Goal: Task Accomplishment & Management: Use online tool/utility

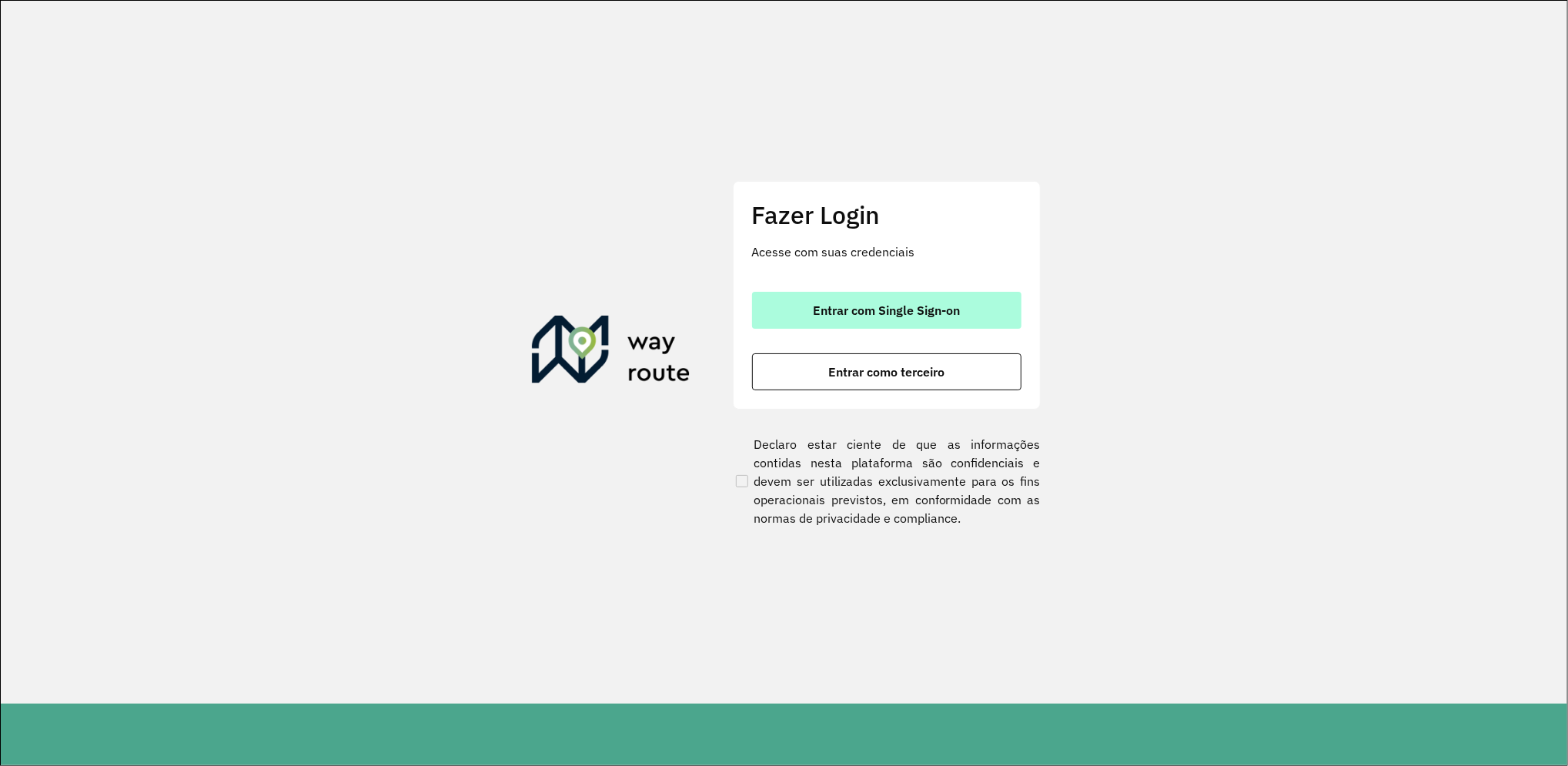
click at [875, 311] on span "Entrar com Single Sign-on" at bounding box center [886, 310] width 147 height 12
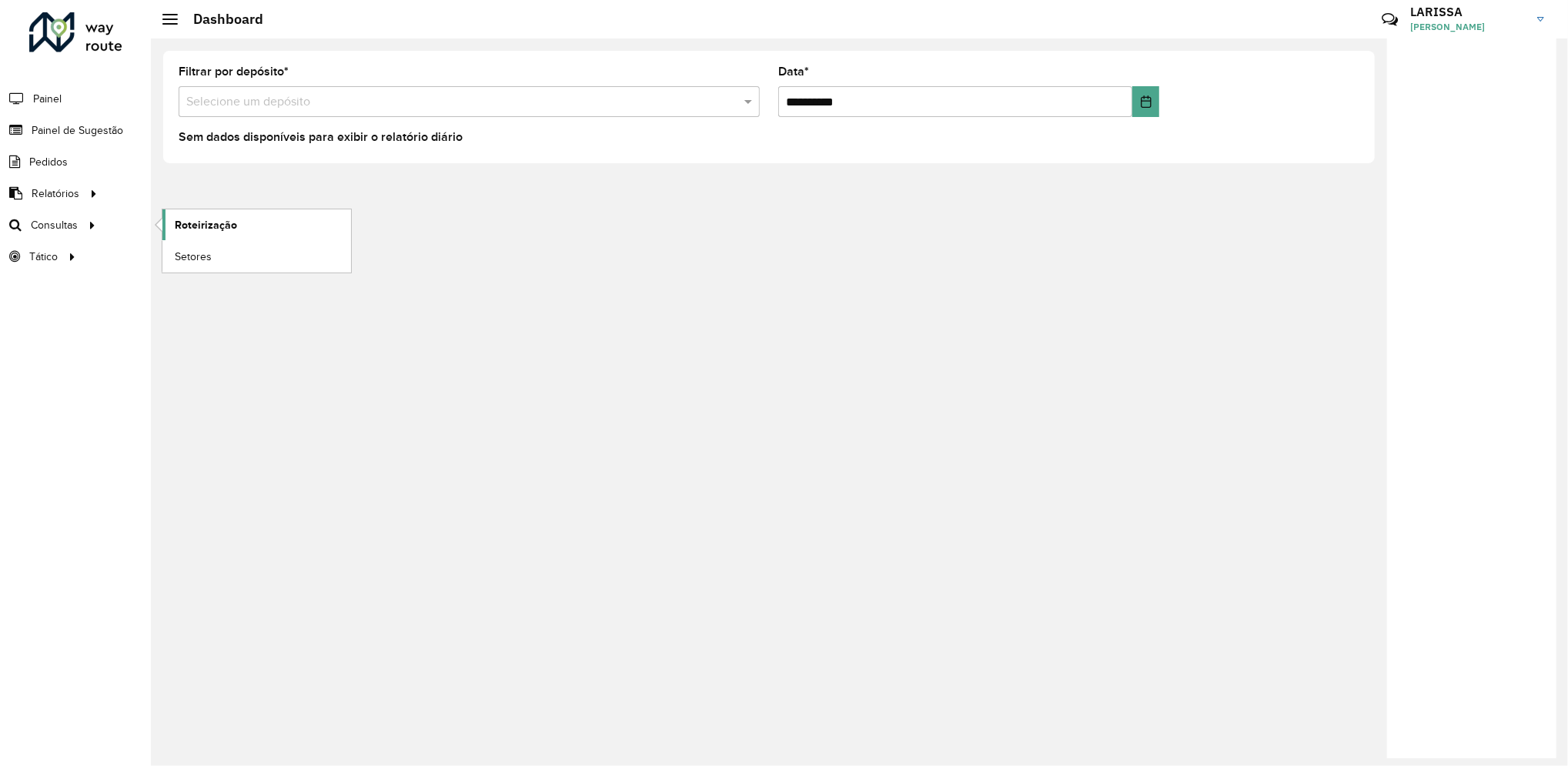
click at [194, 218] on span "Roteirização" at bounding box center [206, 225] width 62 height 16
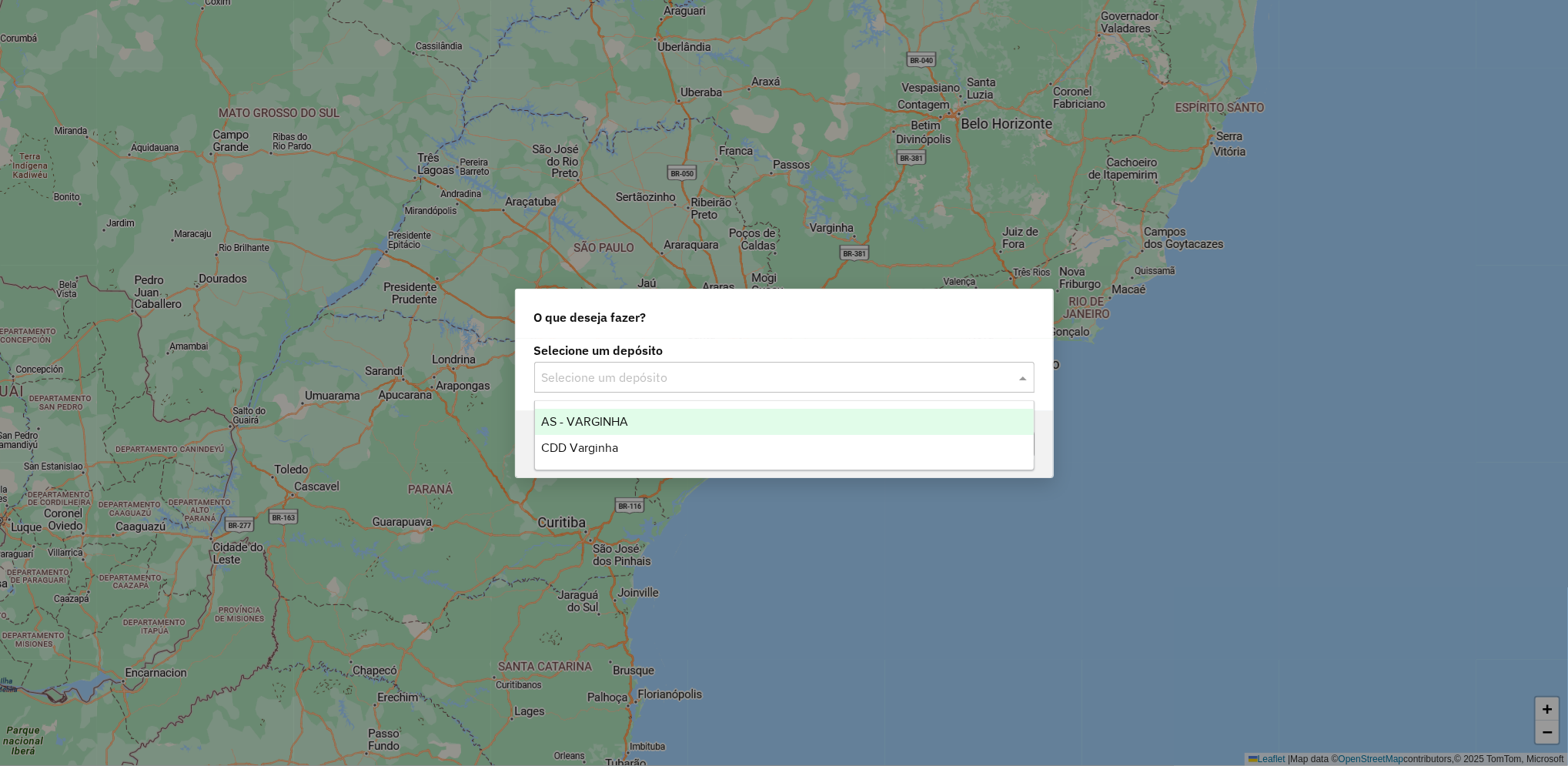
click at [625, 374] on input "text" at bounding box center [769, 378] width 454 height 18
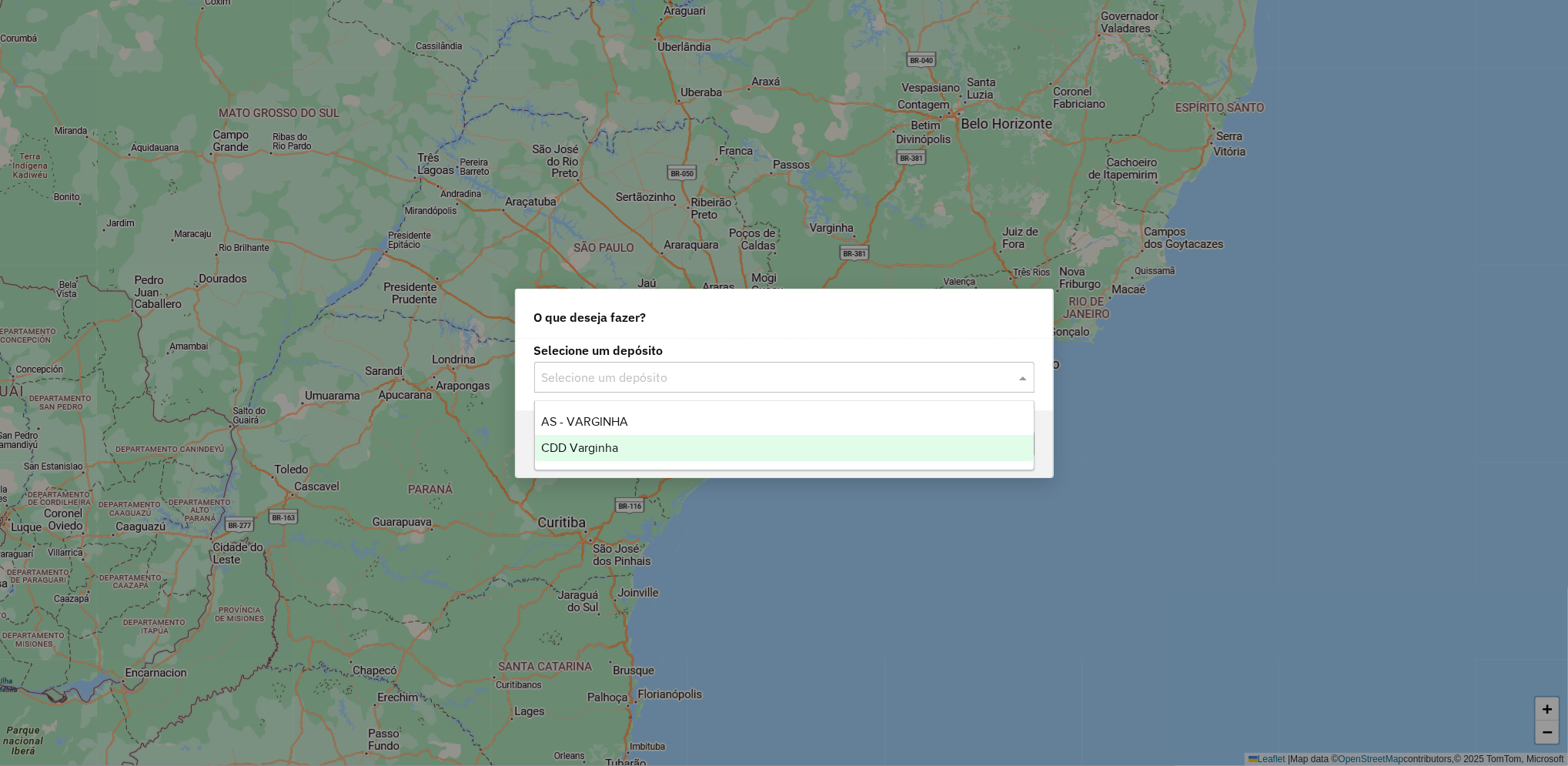
click at [638, 437] on div "CDD Varginha" at bounding box center [784, 448] width 498 height 26
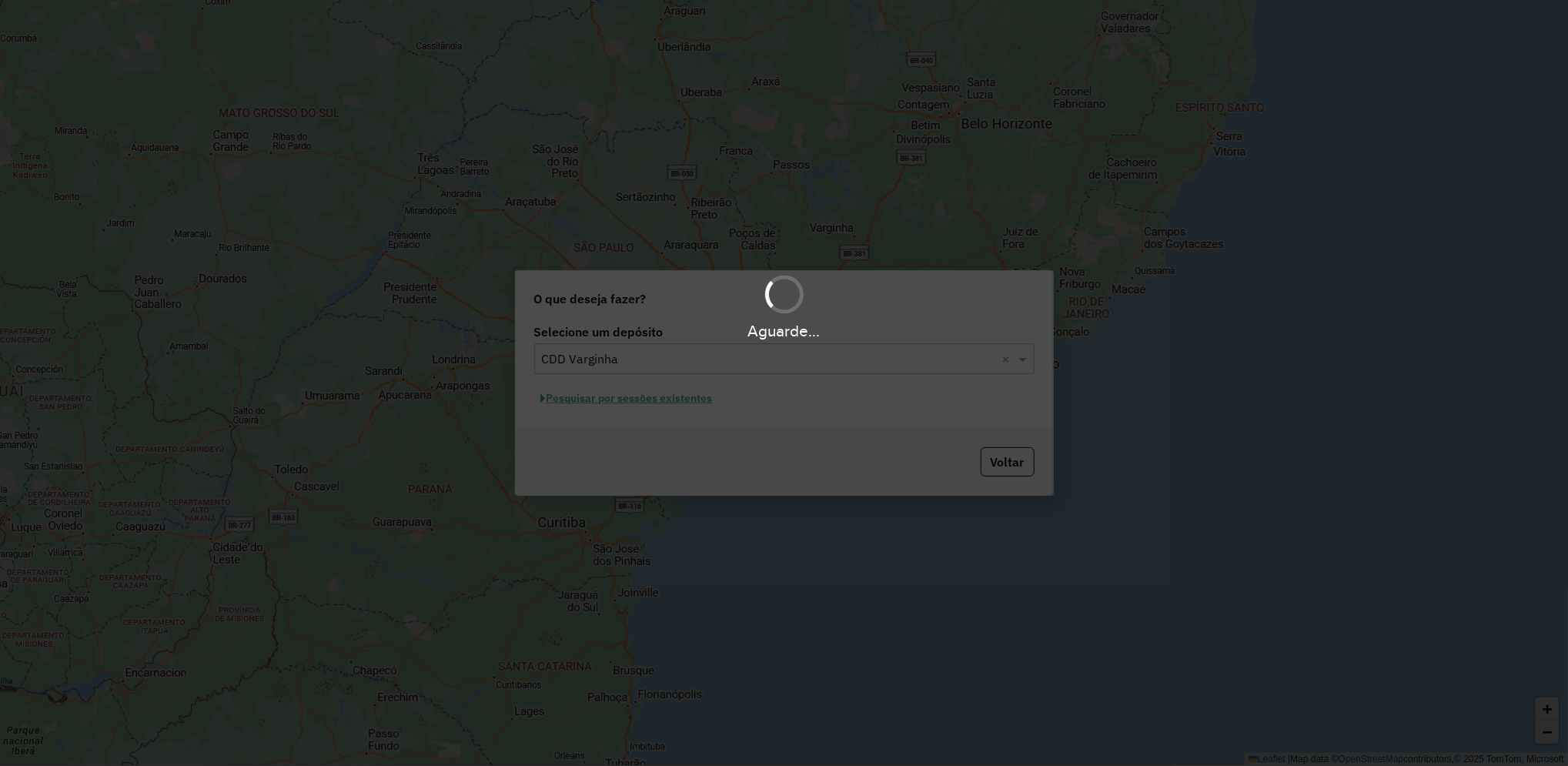
click at [678, 402] on div "Aguarde..." at bounding box center [784, 383] width 1568 height 766
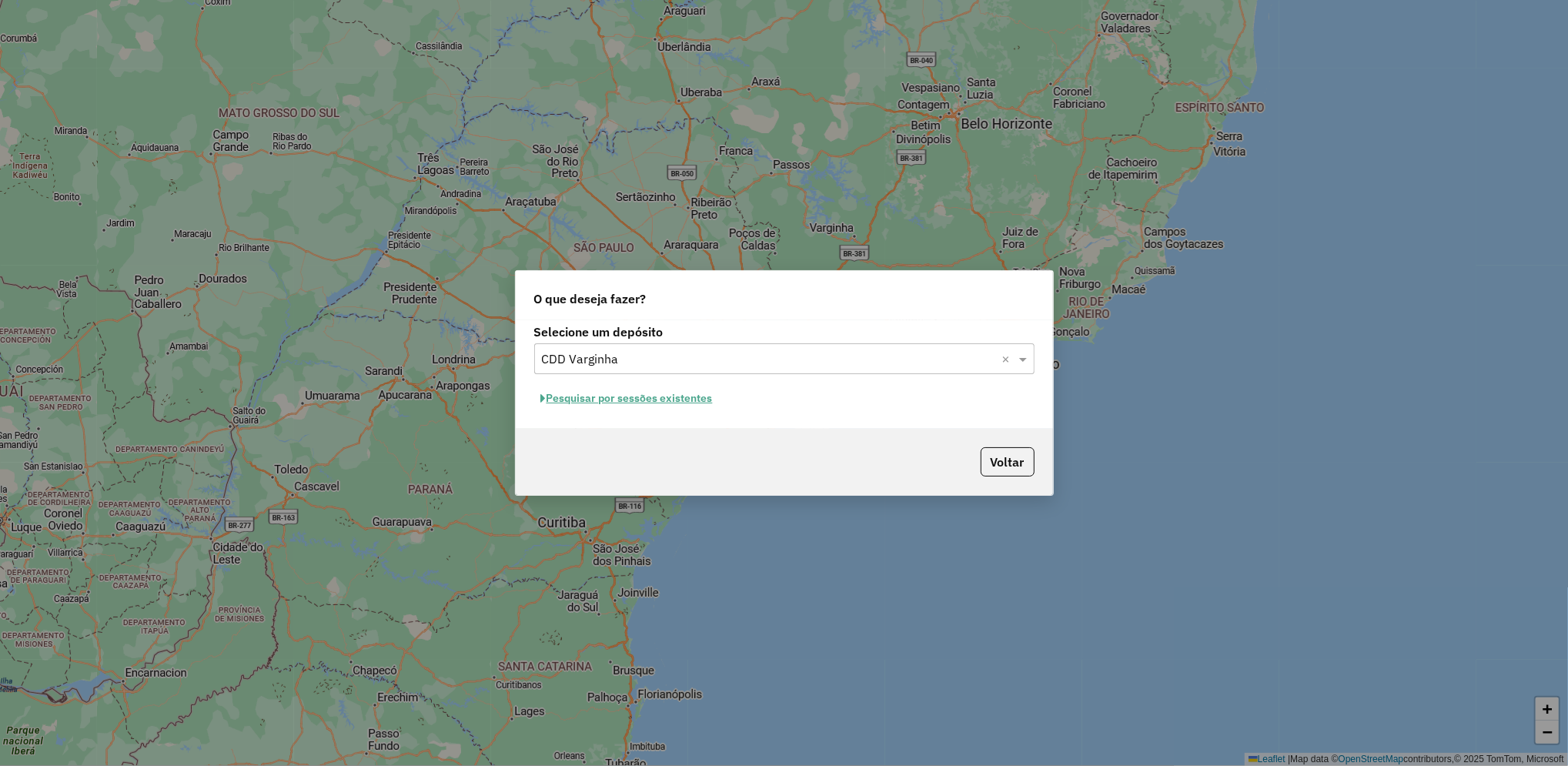
click at [678, 401] on button "Pesquisar por sessões existentes" at bounding box center [627, 399] width 186 height 24
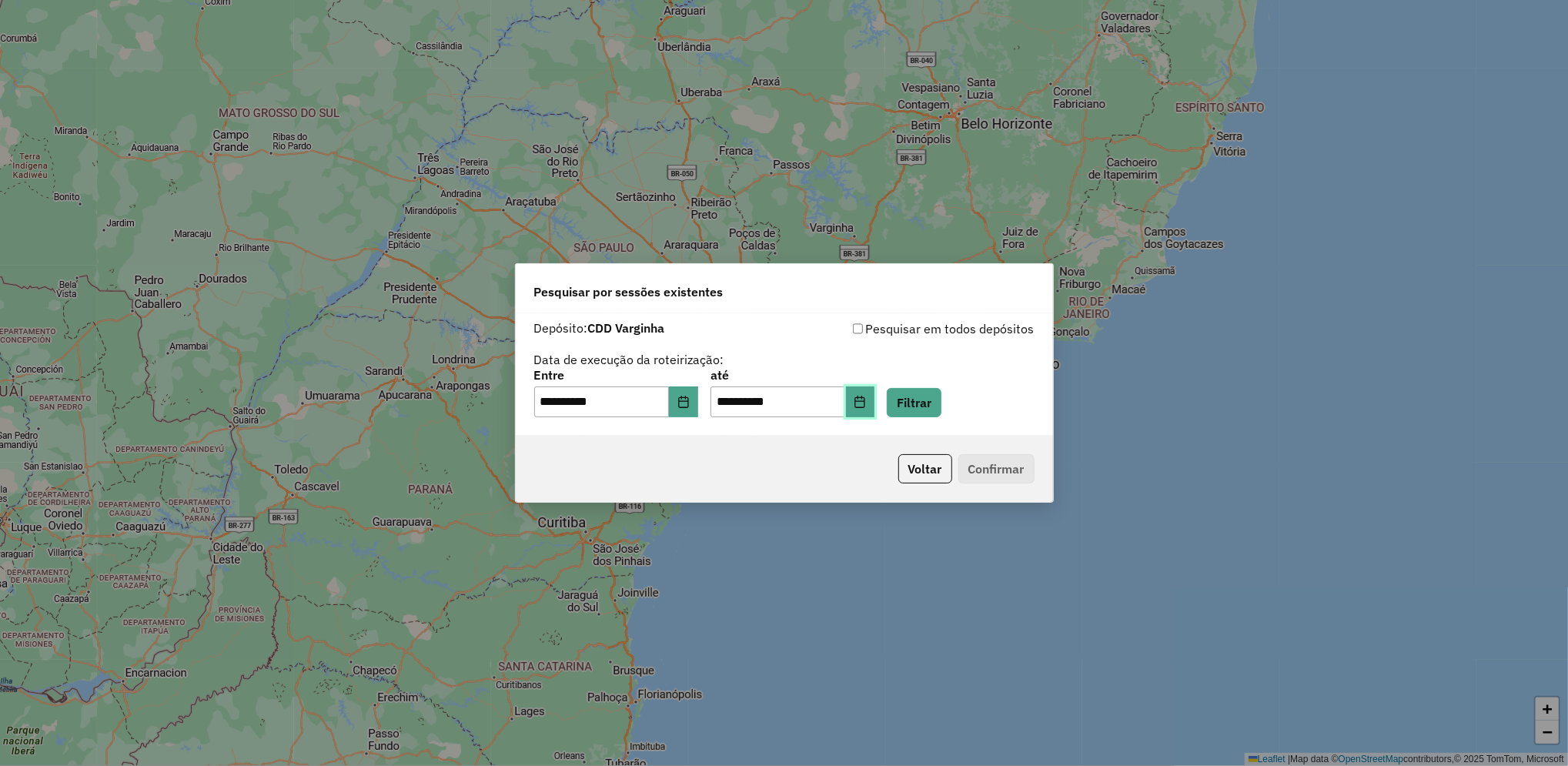
click at [875, 409] on button "Choose Date" at bounding box center [860, 402] width 30 height 30
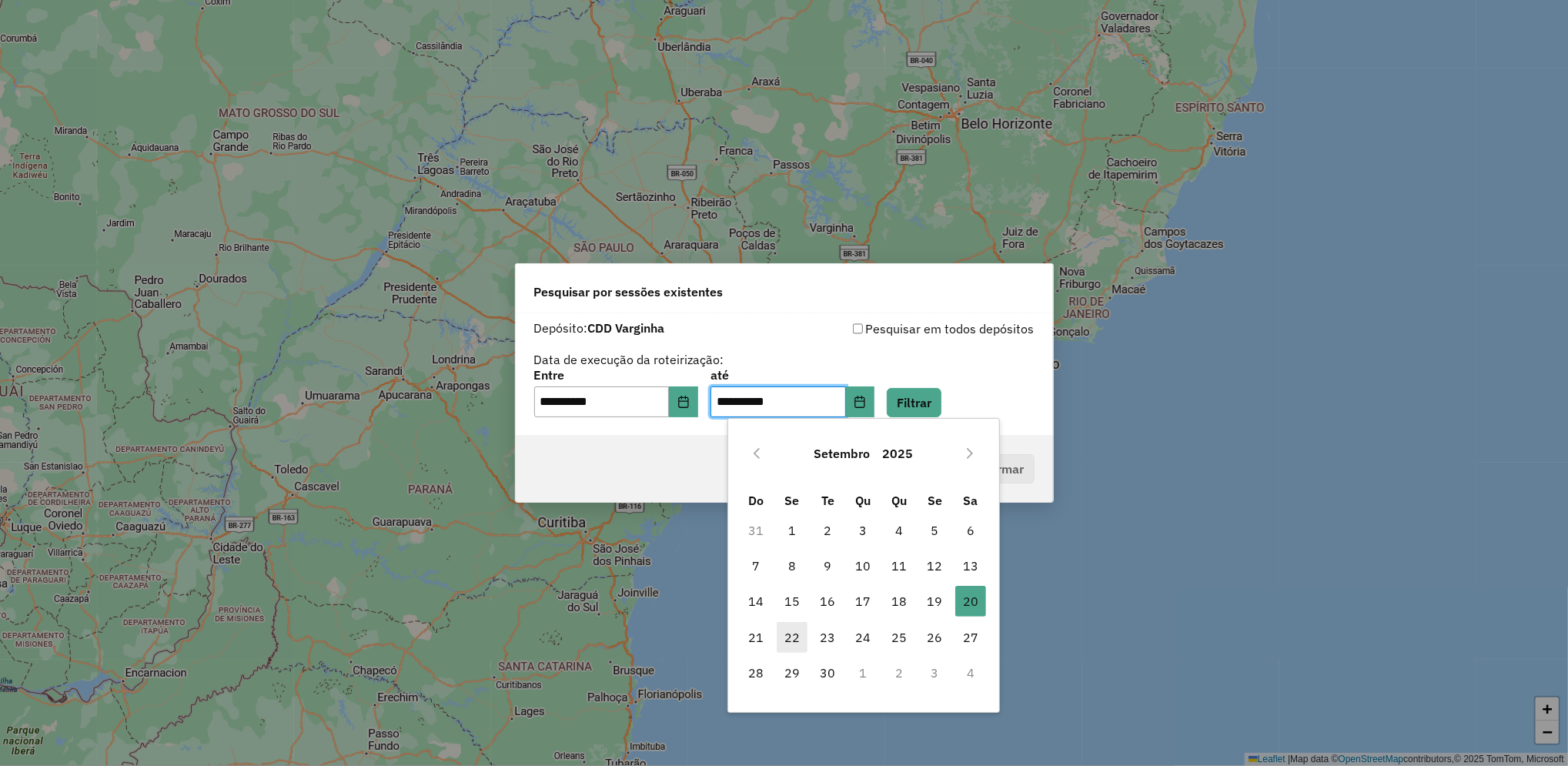
click at [791, 628] on span "22" at bounding box center [792, 637] width 30 height 30
type input "**********"
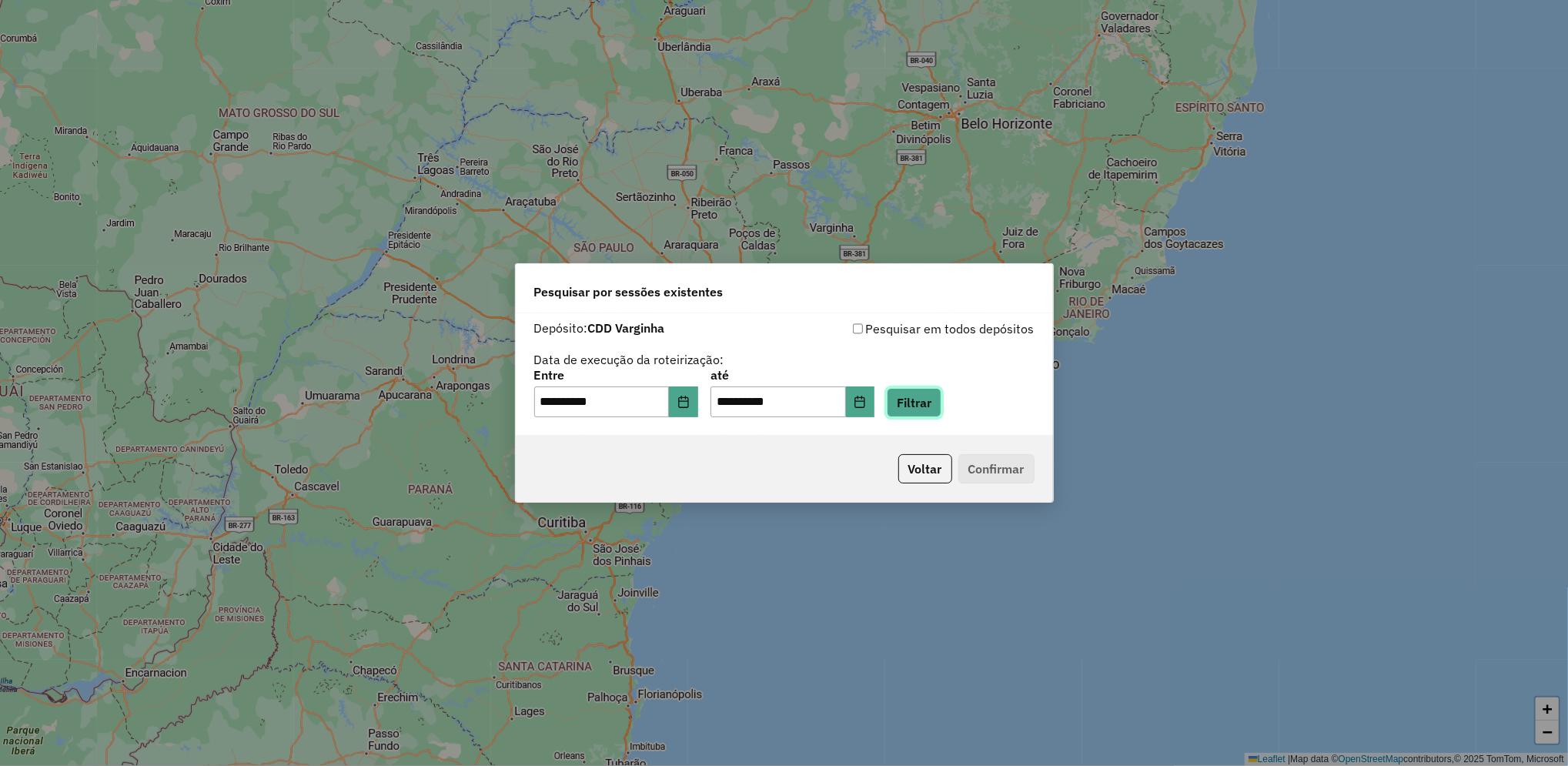
click at [942, 404] on button "Filtrar" at bounding box center [914, 403] width 54 height 30
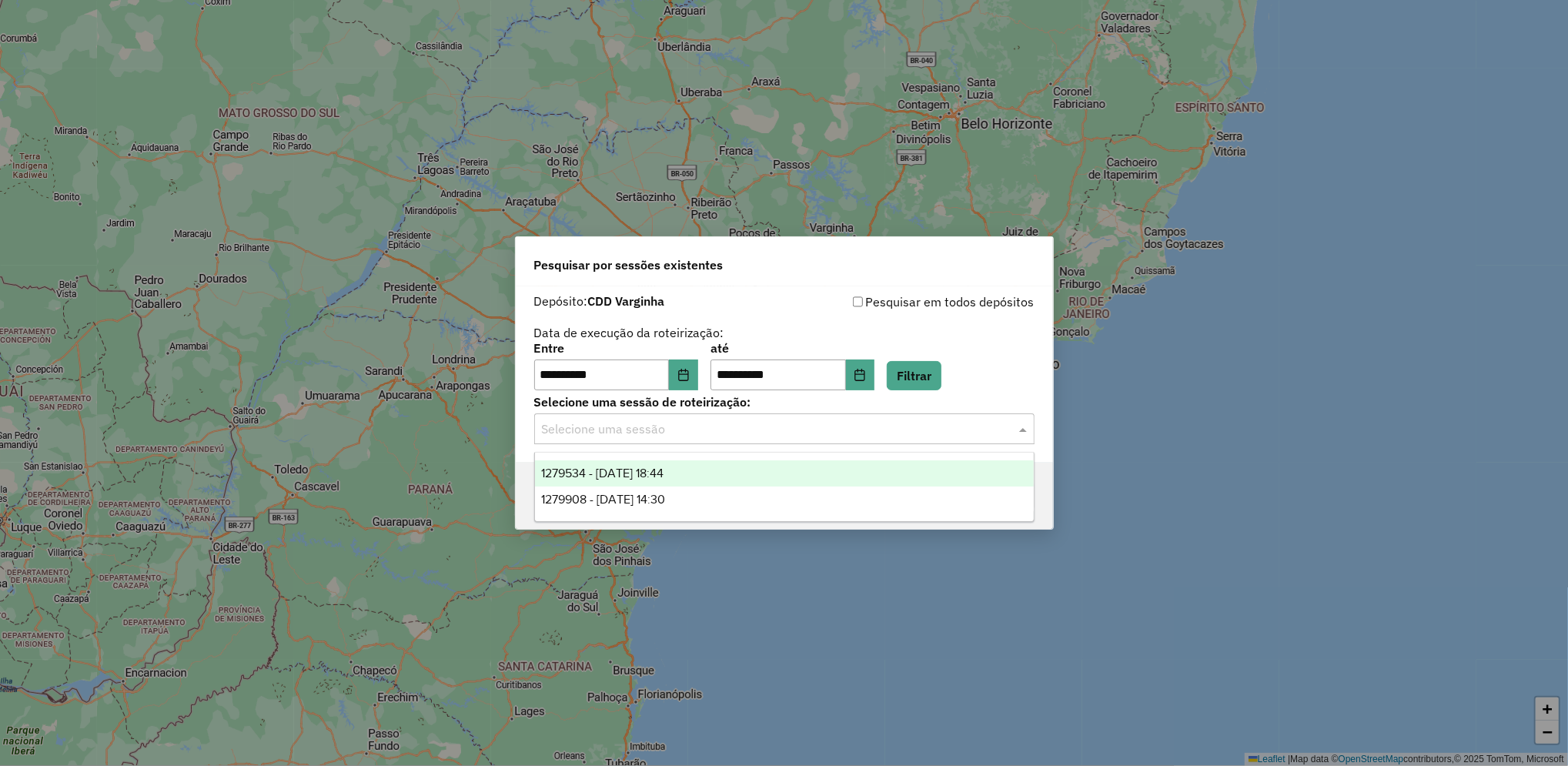
click at [682, 439] on div "Selecione uma sessão" at bounding box center [784, 429] width 500 height 30
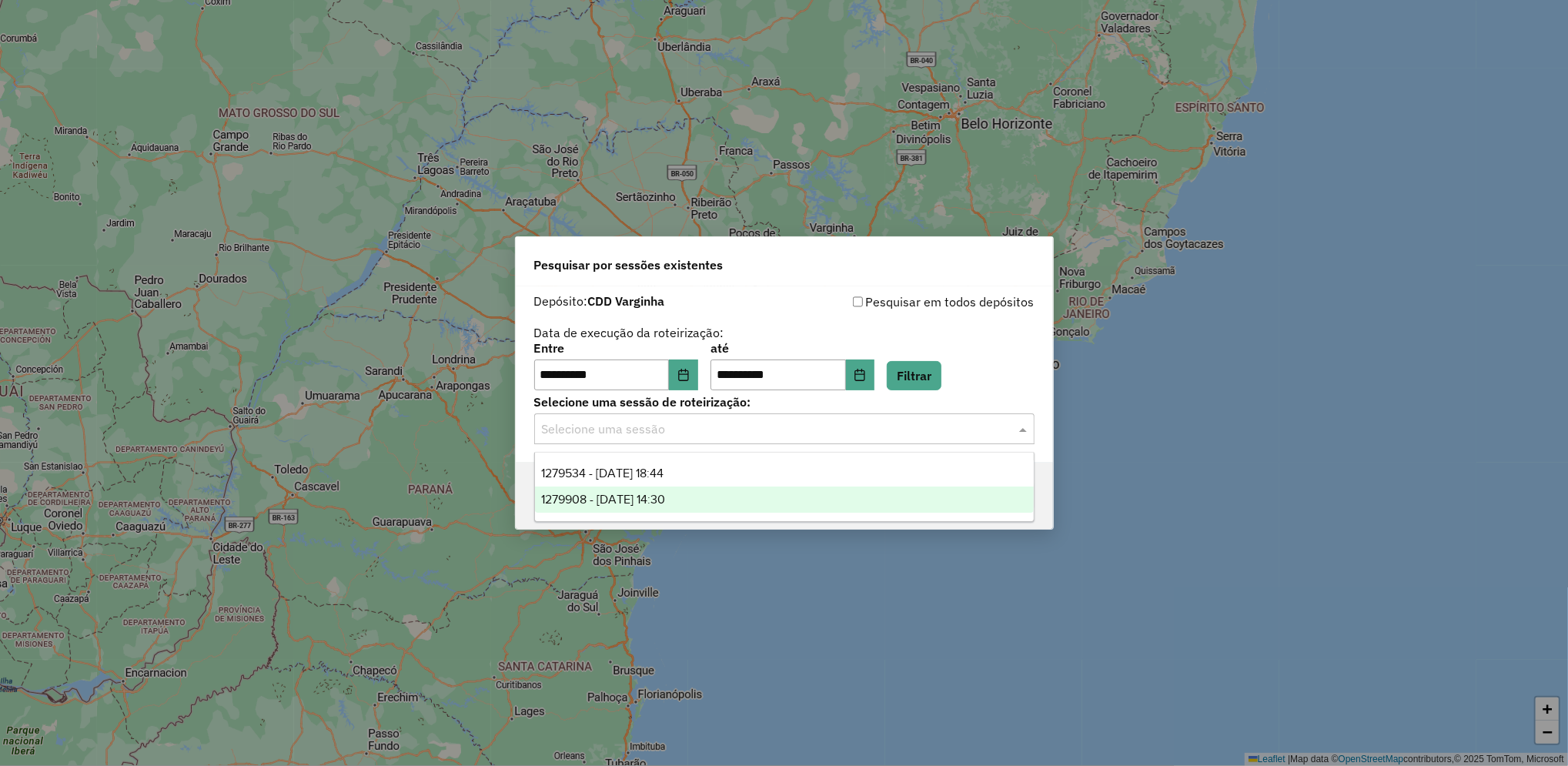
click at [665, 500] on span "1279908 - [DATE] 14:30" at bounding box center [602, 499] width 124 height 13
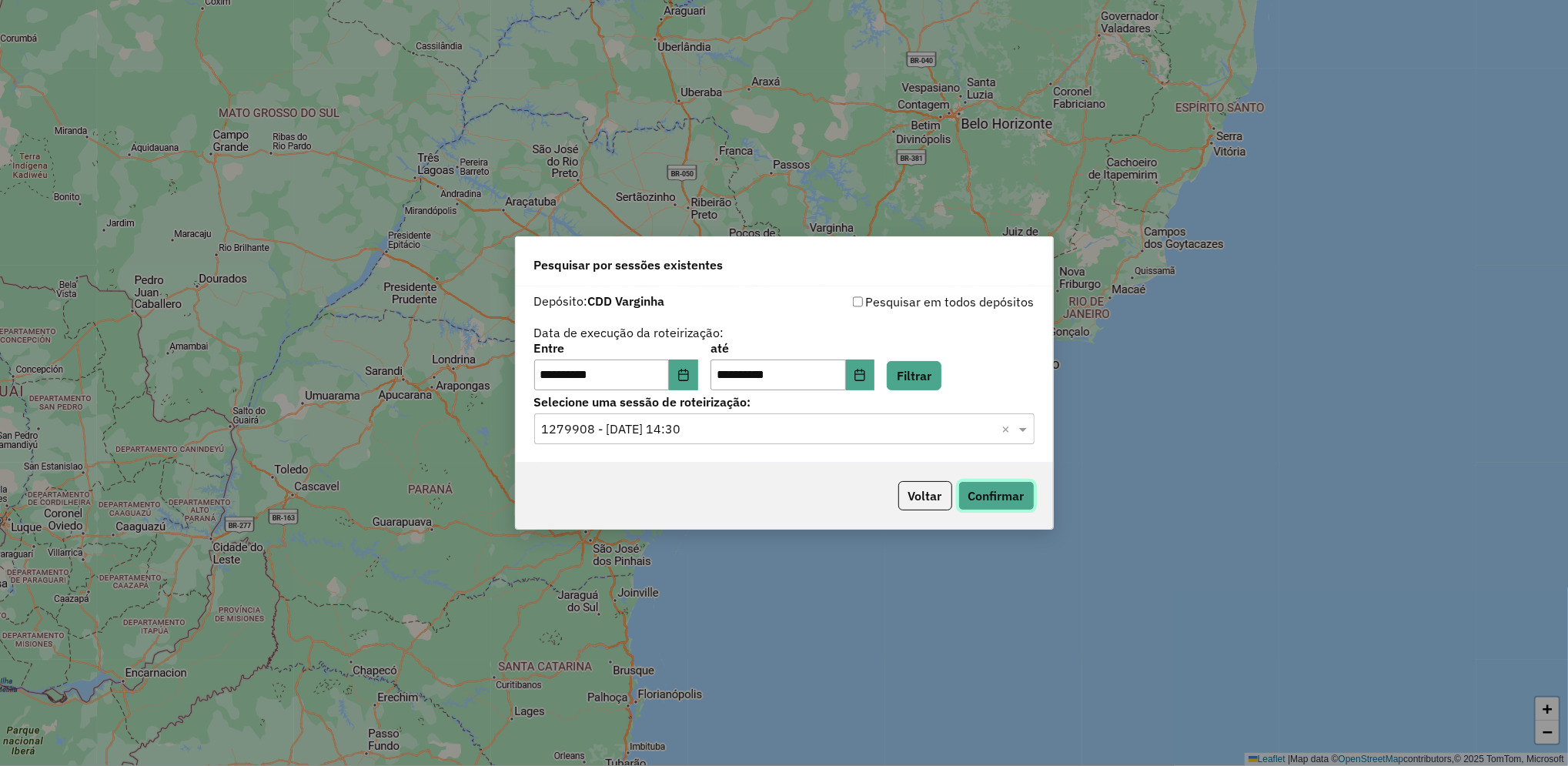
click at [1012, 499] on button "Confirmar" at bounding box center [996, 495] width 76 height 30
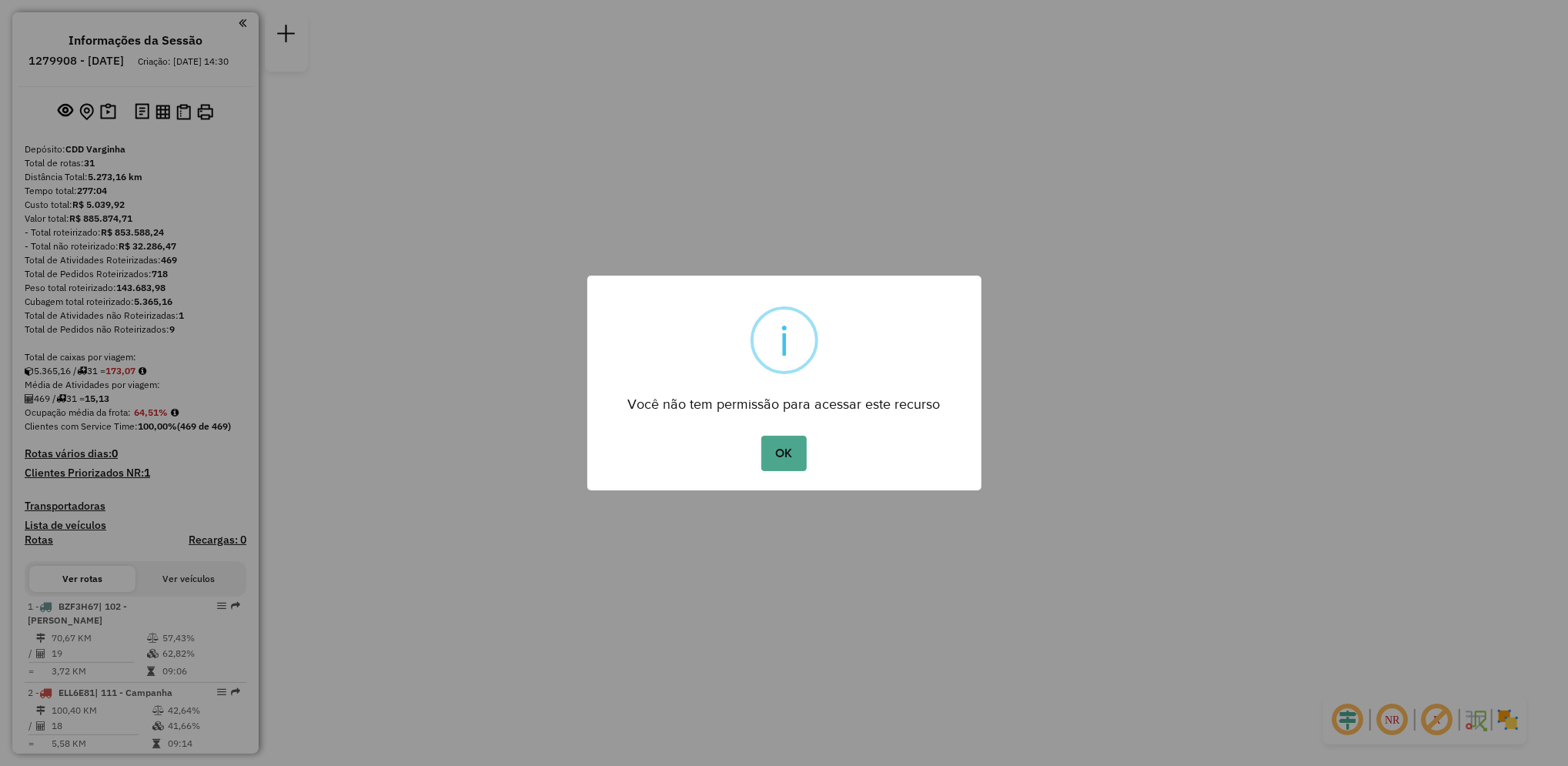
click at [741, 450] on div "OK No Cancel" at bounding box center [784, 454] width 394 height 43
click at [774, 453] on button "OK" at bounding box center [783, 453] width 46 height 35
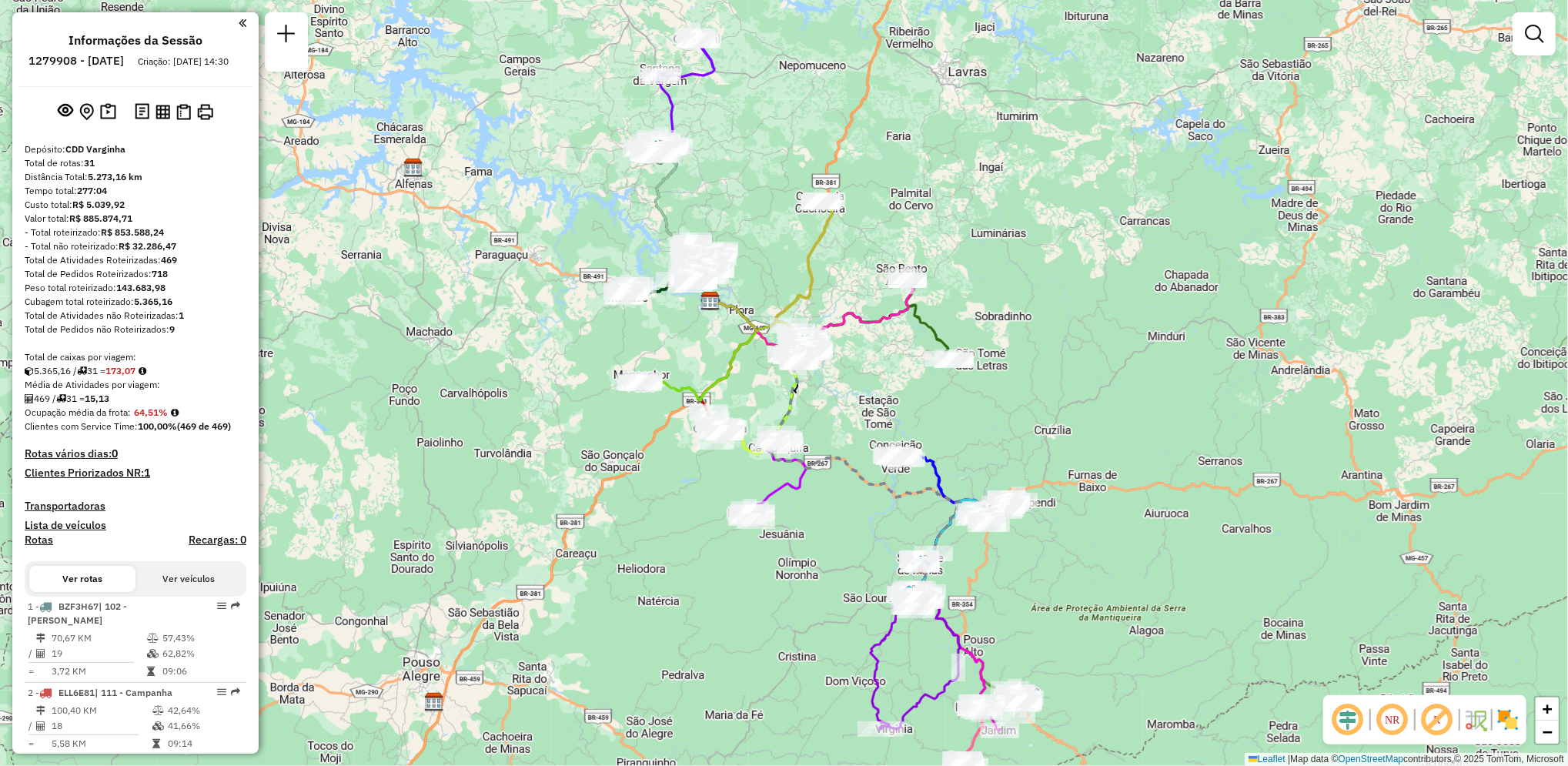
drag, startPoint x: 940, startPoint y: 677, endPoint x: 866, endPoint y: 596, distance: 109.7
click at [866, 596] on div "Janela de atendimento Grade de atendimento Capacidade Transportadoras Veículos …" at bounding box center [784, 383] width 1568 height 766
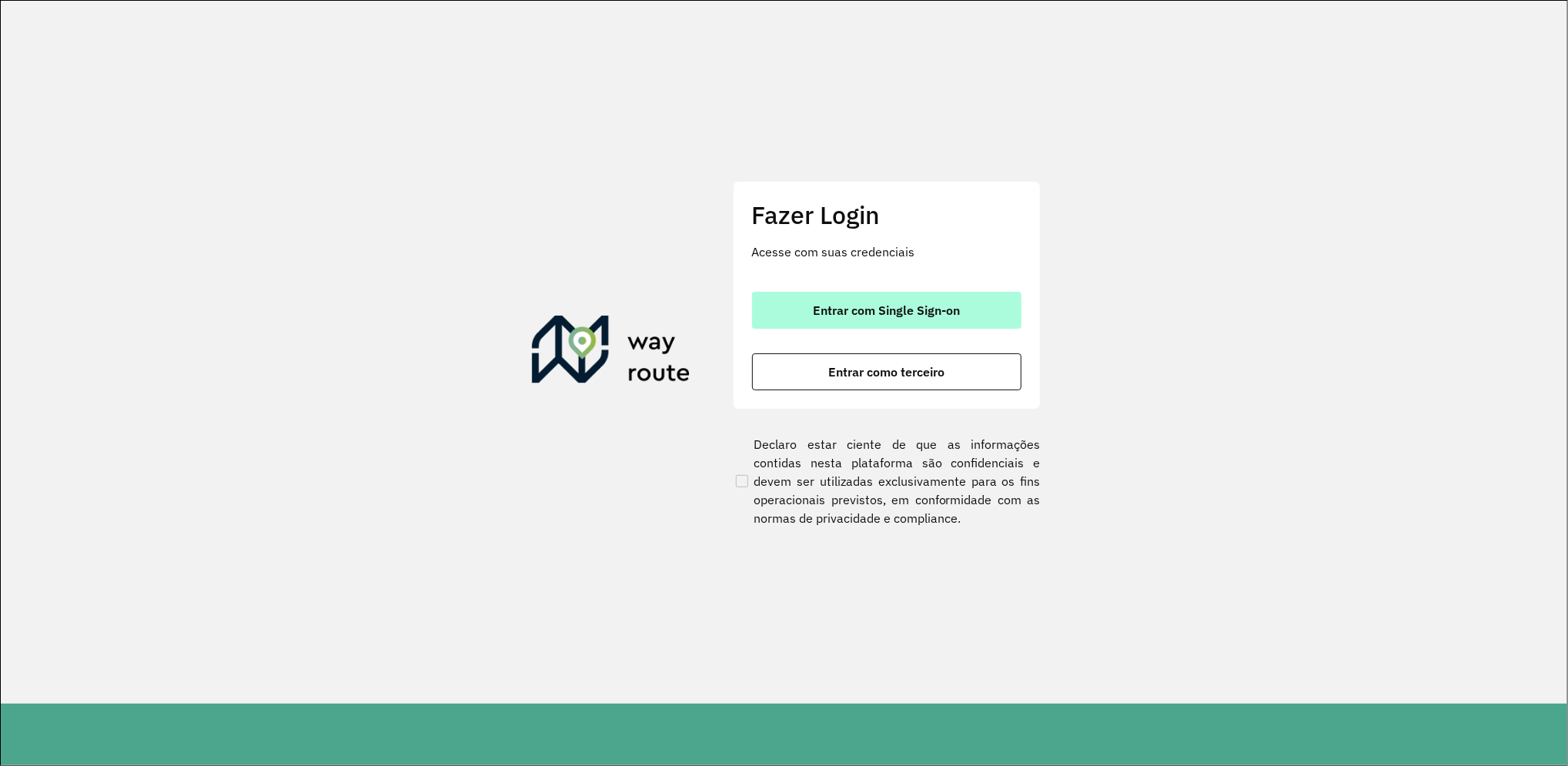
click at [918, 319] on button "Entrar com Single Sign-on" at bounding box center [886, 311] width 270 height 37
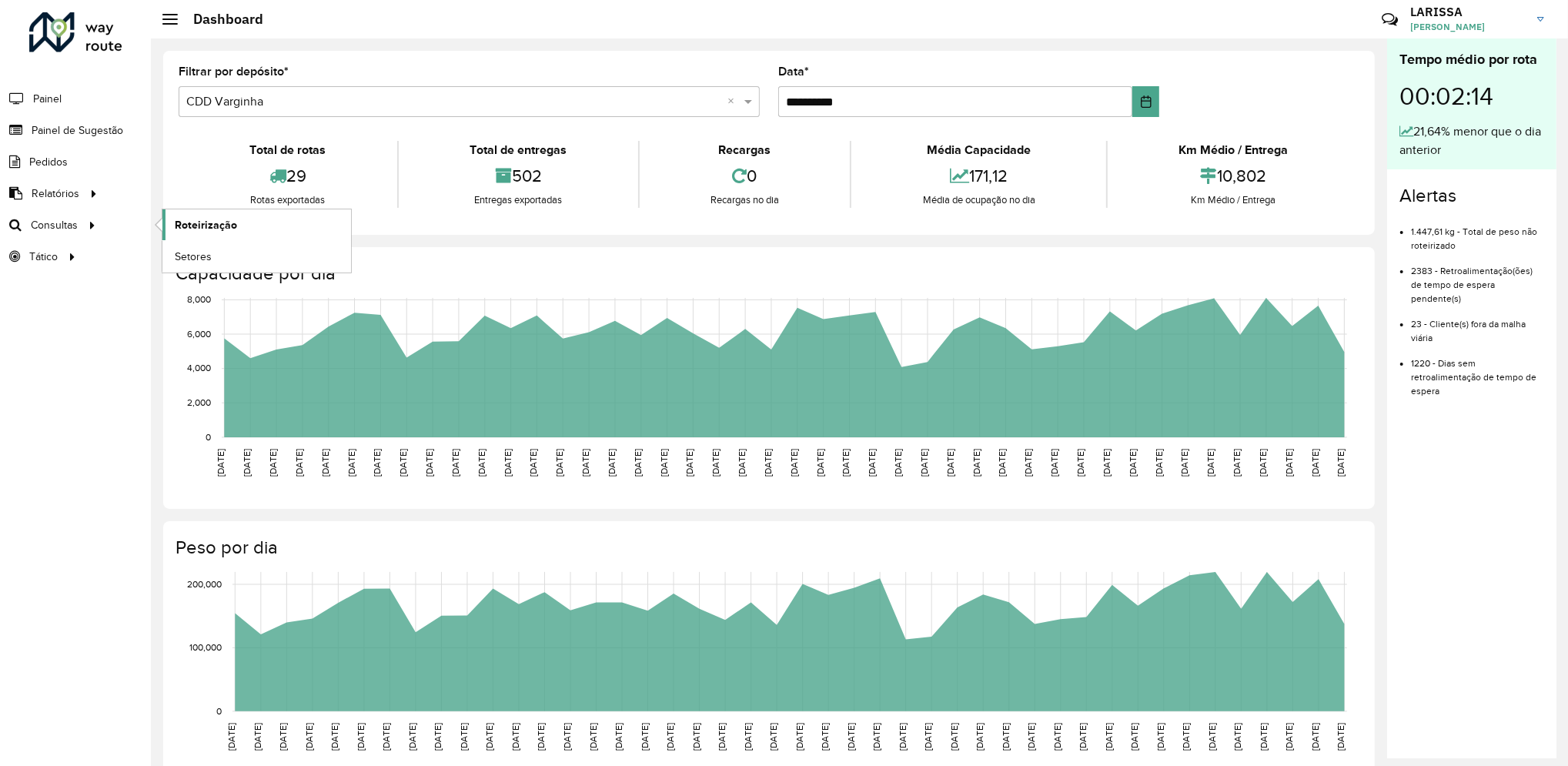
click at [190, 223] on span "Roteirização" at bounding box center [206, 225] width 62 height 16
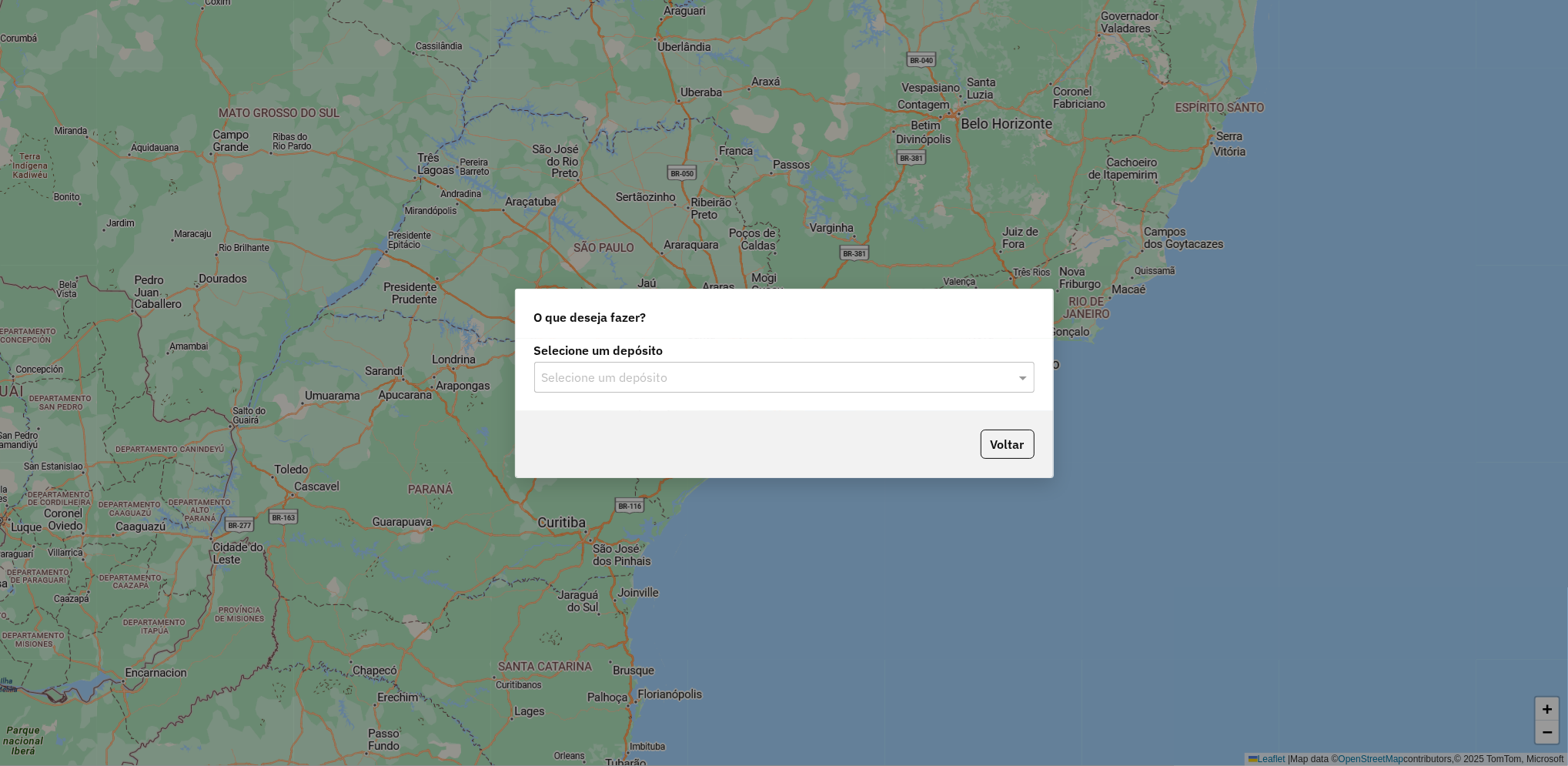
click at [872, 391] on div "Selecione um depósito" at bounding box center [784, 377] width 500 height 30
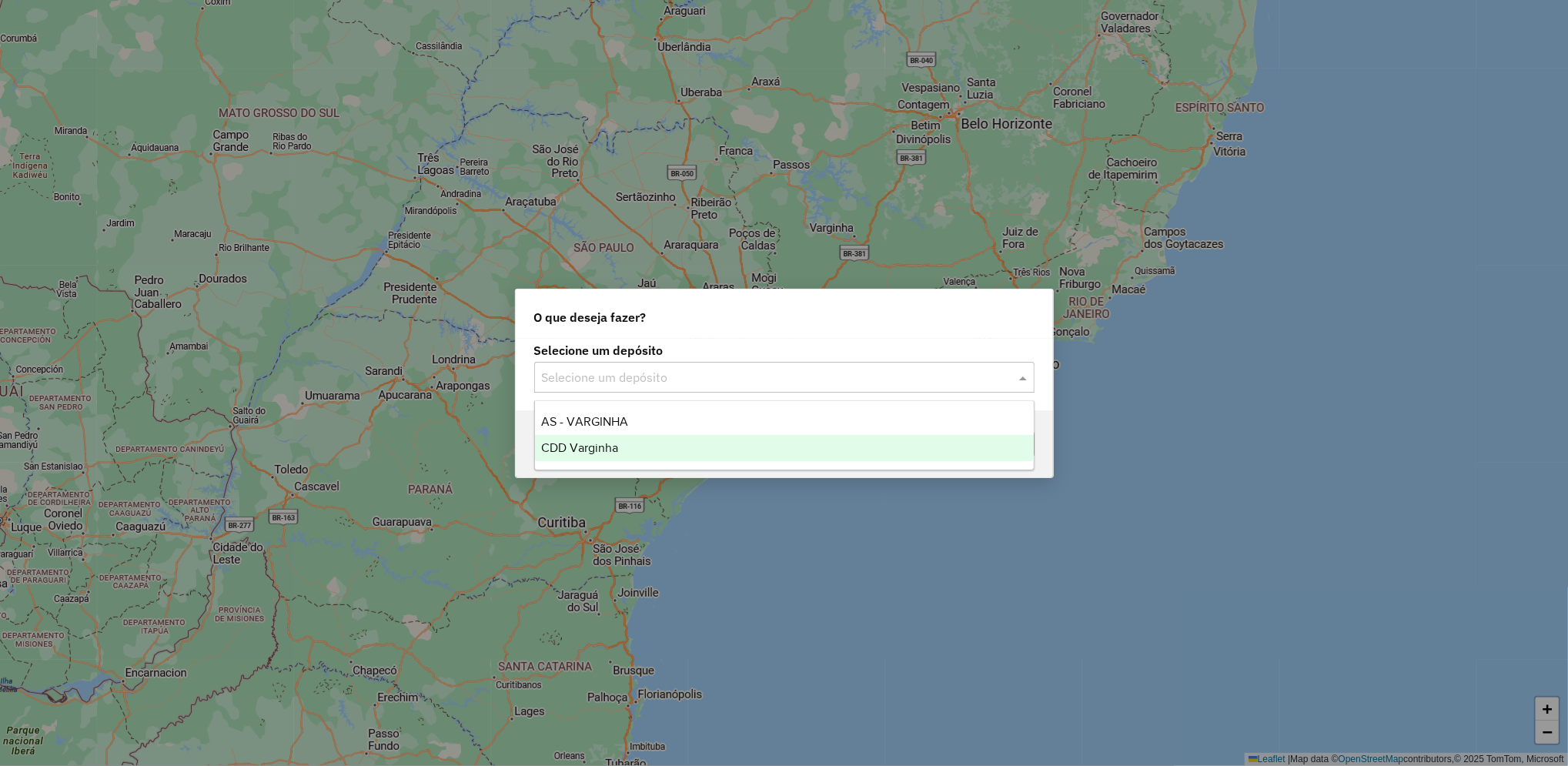
click at [766, 442] on div "CDD Varginha" at bounding box center [784, 448] width 498 height 26
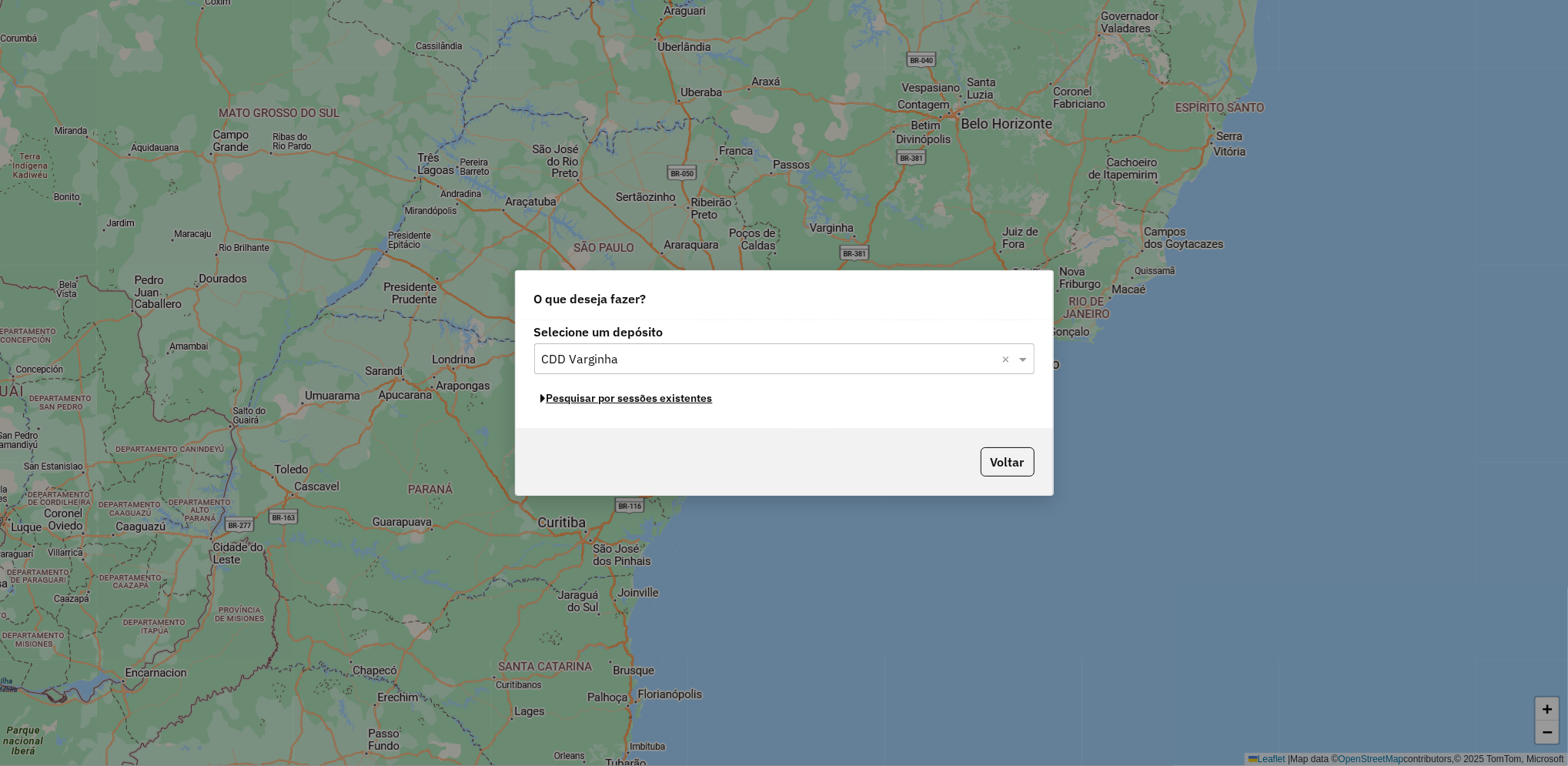
click at [638, 400] on button "Pesquisar por sessões existentes" at bounding box center [627, 399] width 186 height 24
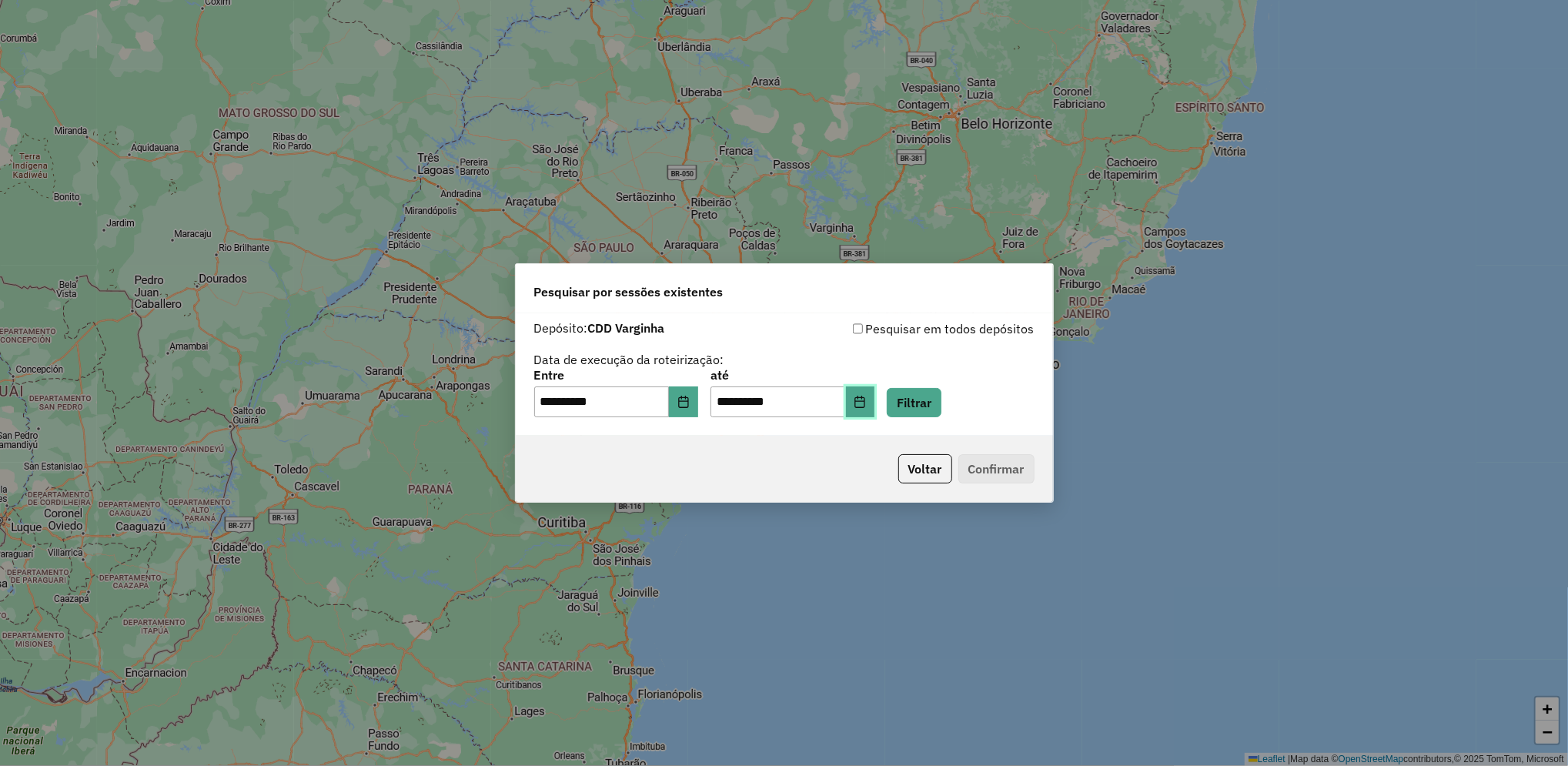
click at [875, 409] on button "Choose Date" at bounding box center [860, 402] width 30 height 30
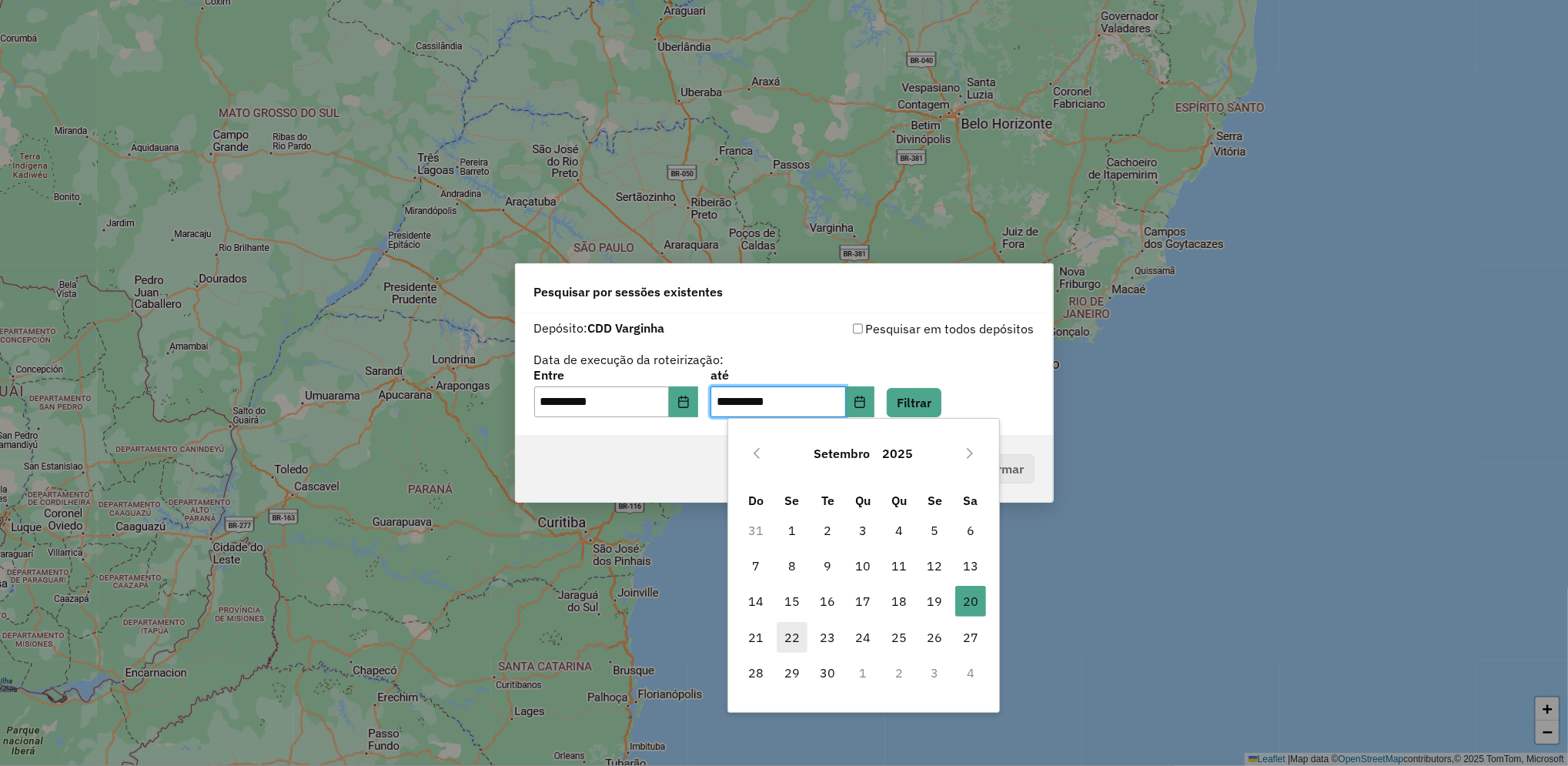
click at [791, 636] on span "22" at bounding box center [792, 637] width 30 height 30
type input "**********"
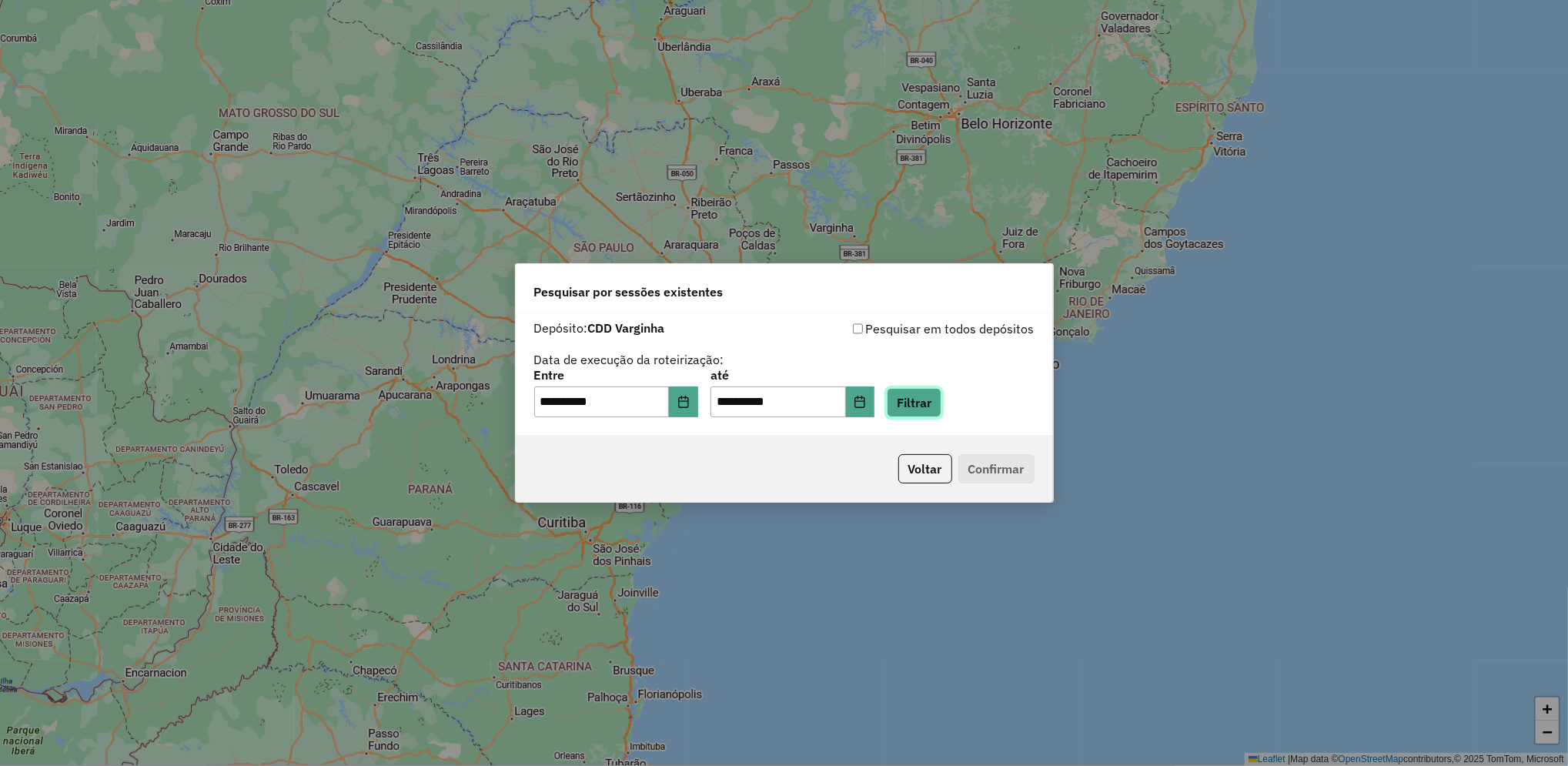
click at [942, 415] on button "Filtrar" at bounding box center [914, 403] width 54 height 30
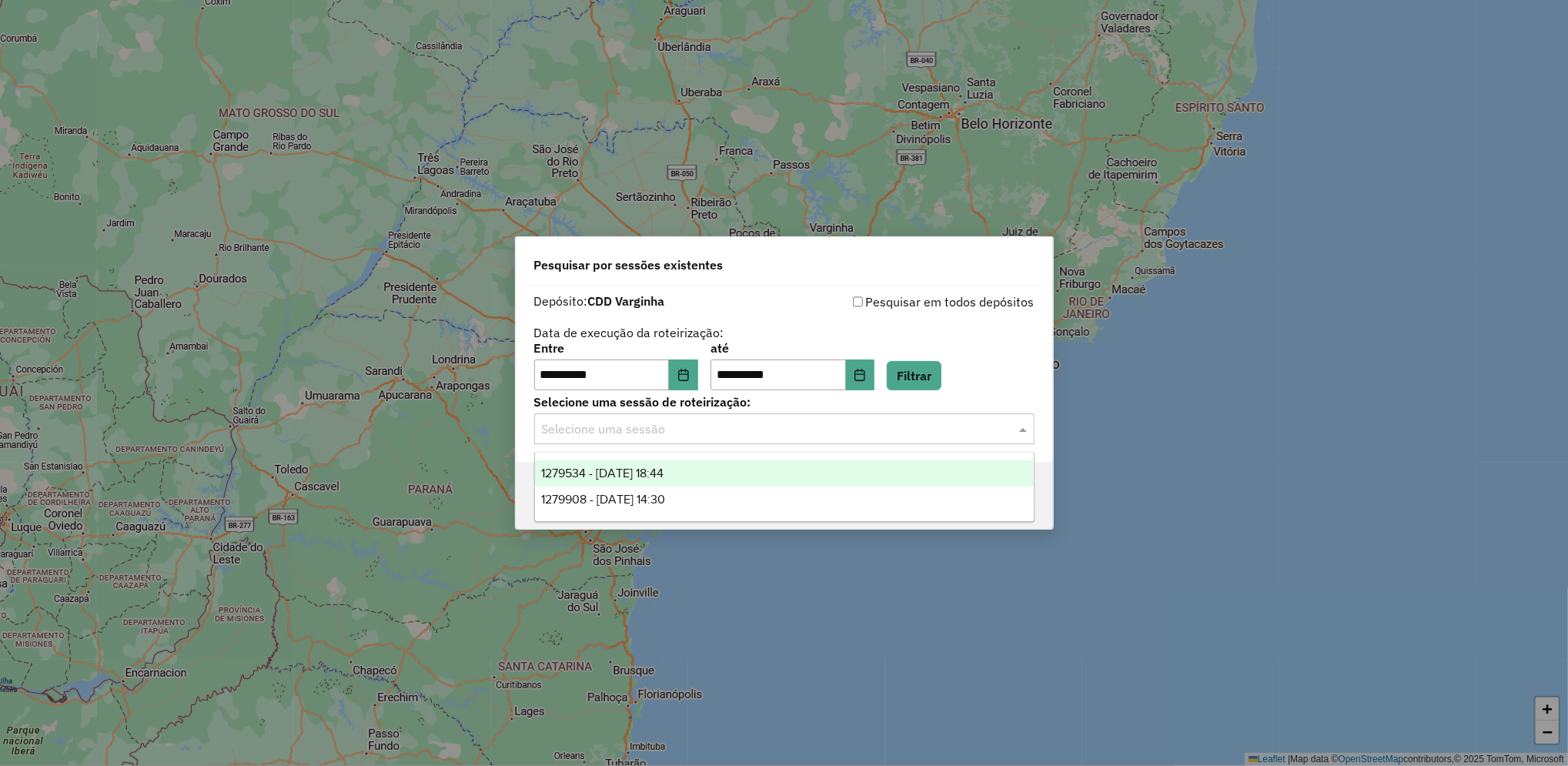
click at [752, 425] on input "text" at bounding box center [769, 429] width 454 height 18
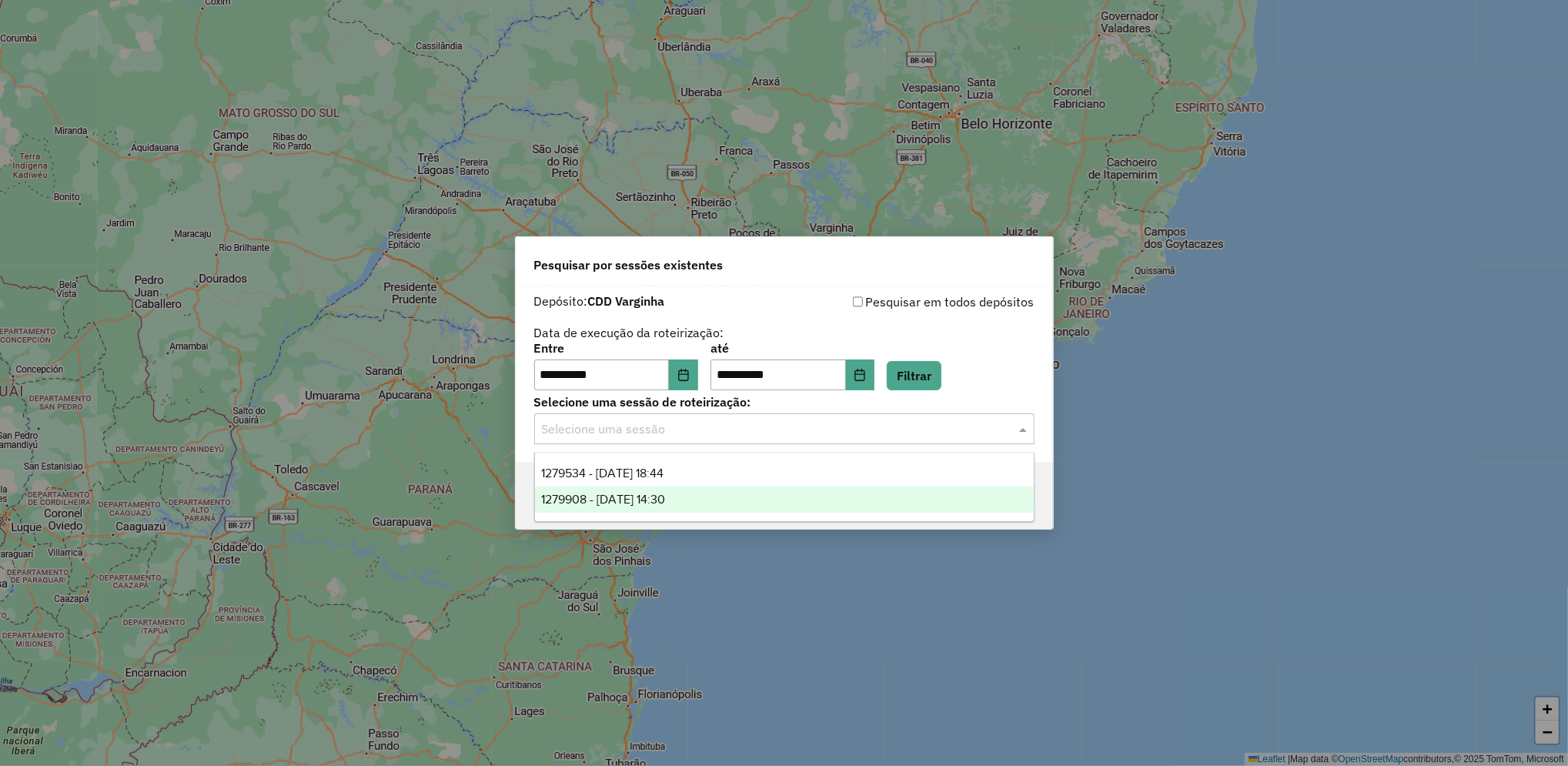
click at [665, 497] on span "1279908 - 22/09/2025 14:30" at bounding box center [602, 499] width 124 height 13
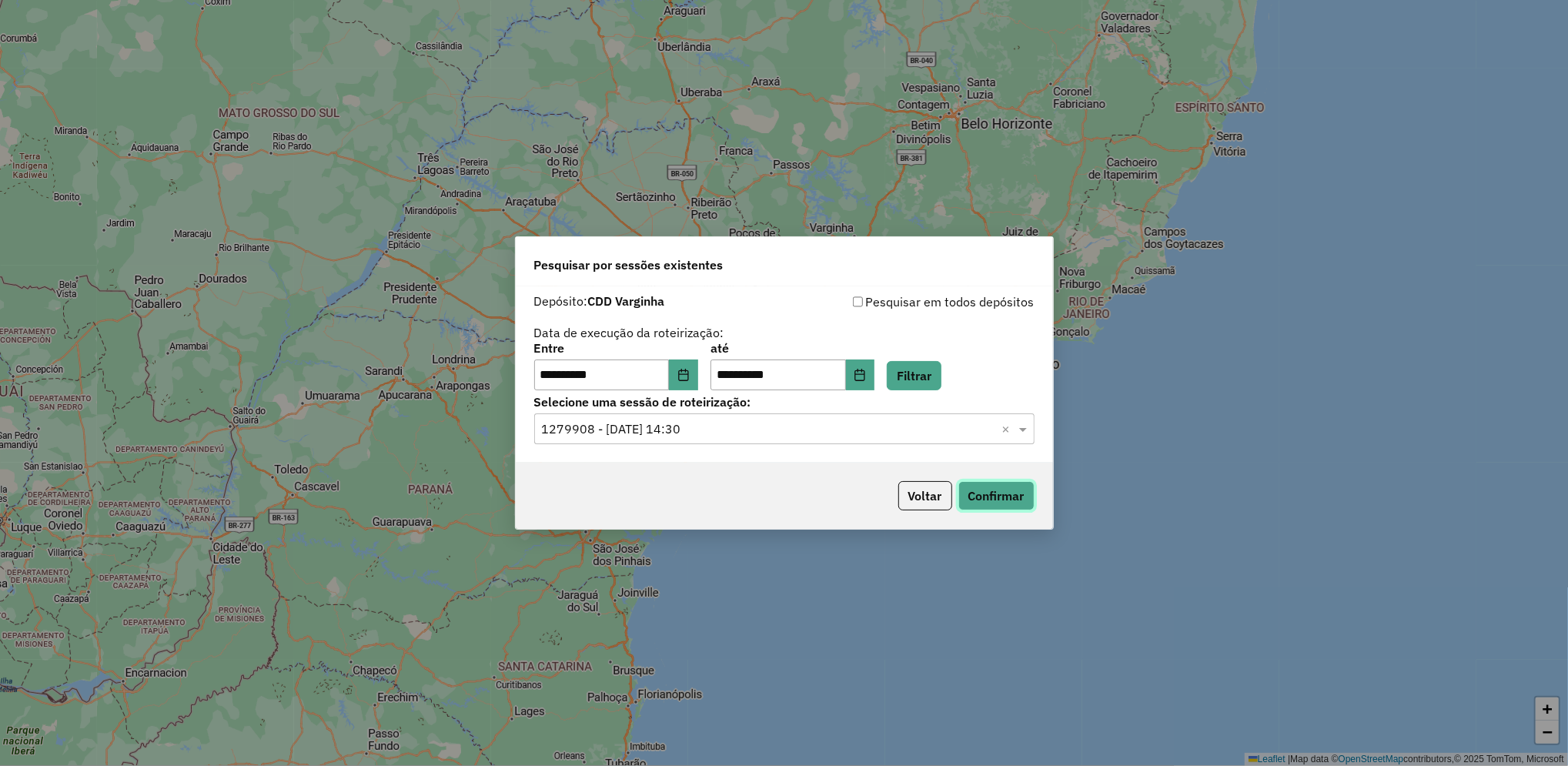
click at [994, 491] on button "Confirmar" at bounding box center [996, 495] width 76 height 30
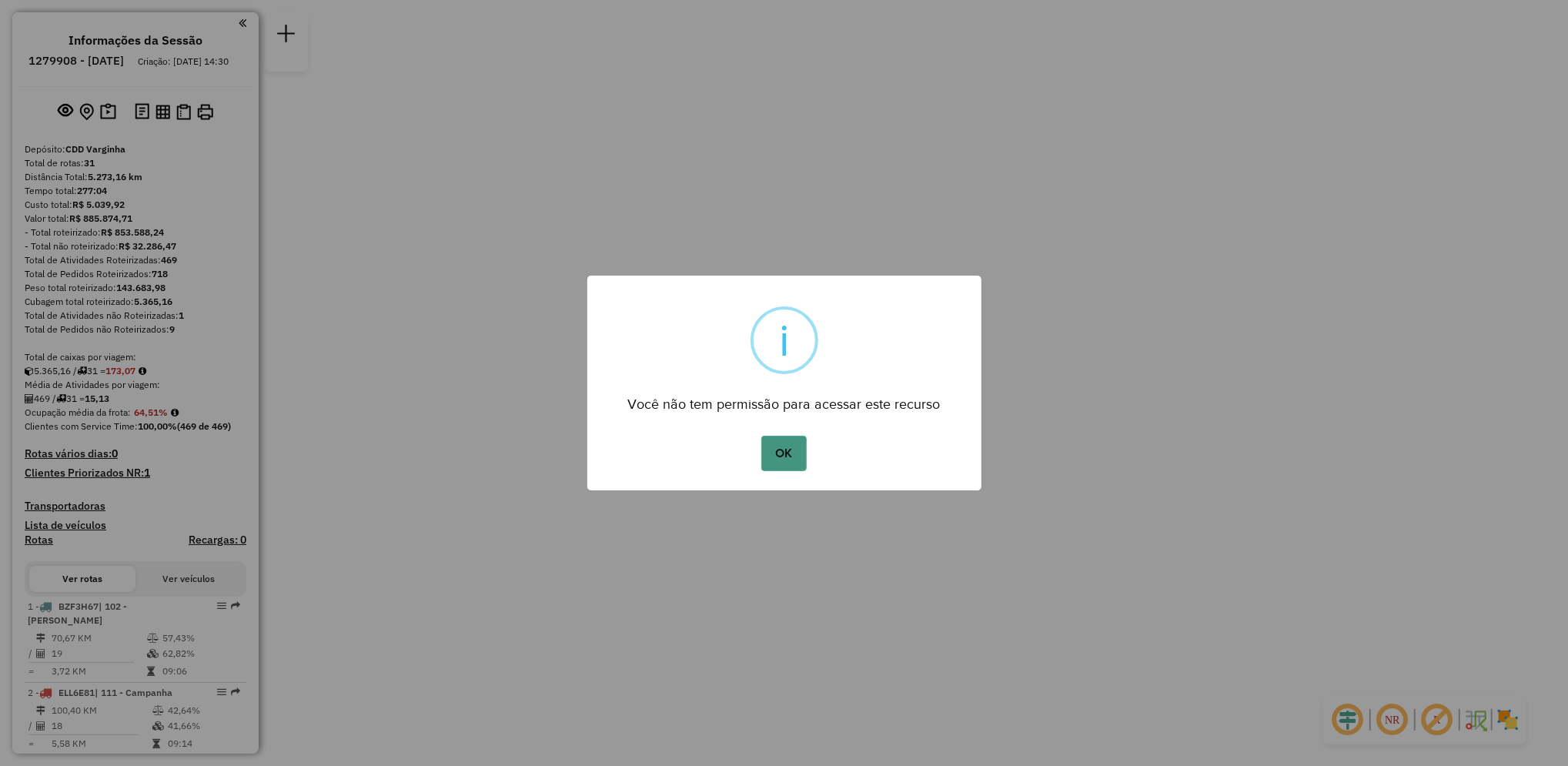
click at [777, 456] on button "OK" at bounding box center [783, 453] width 46 height 35
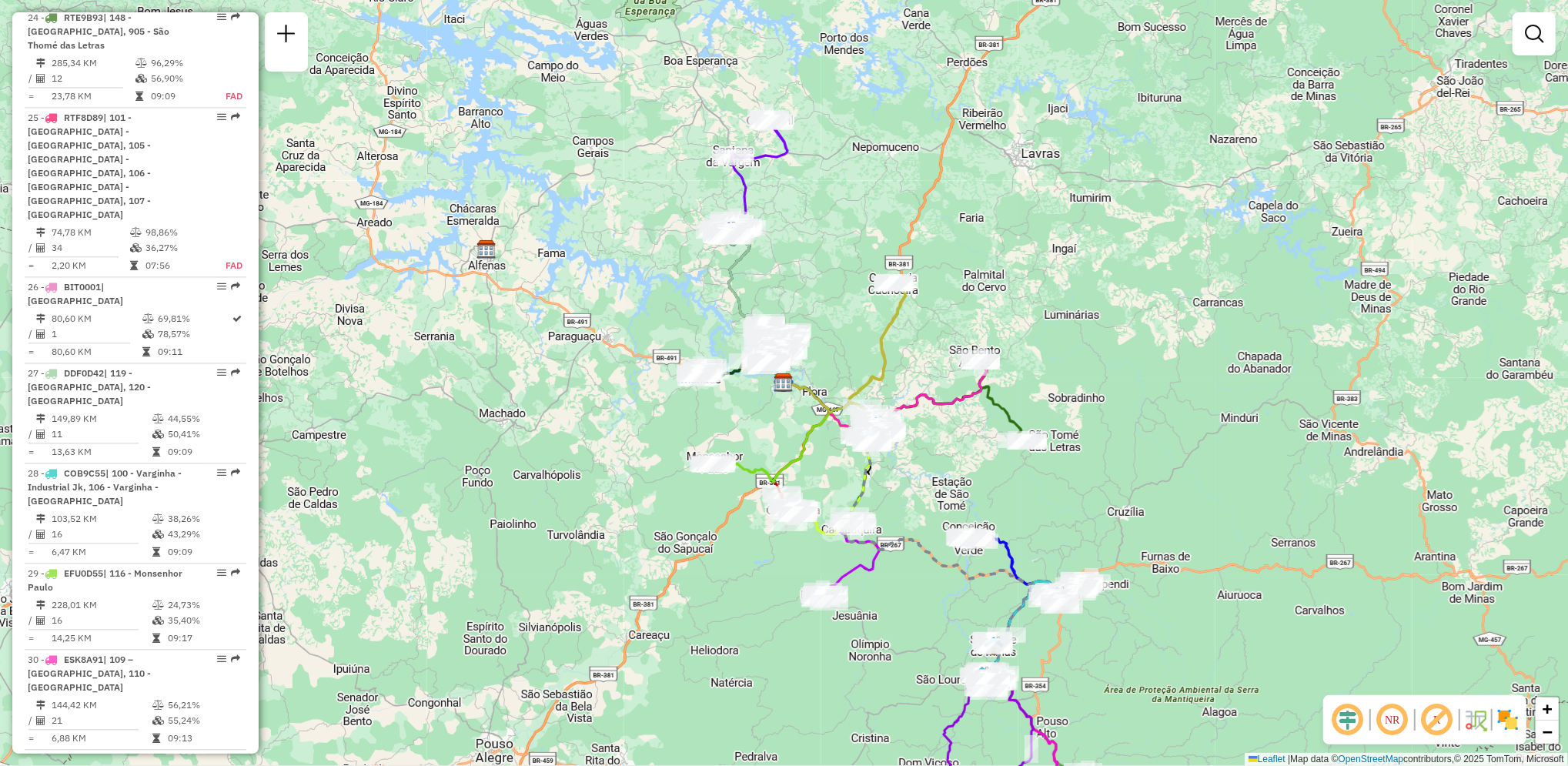
scroll to position [2494, 0]
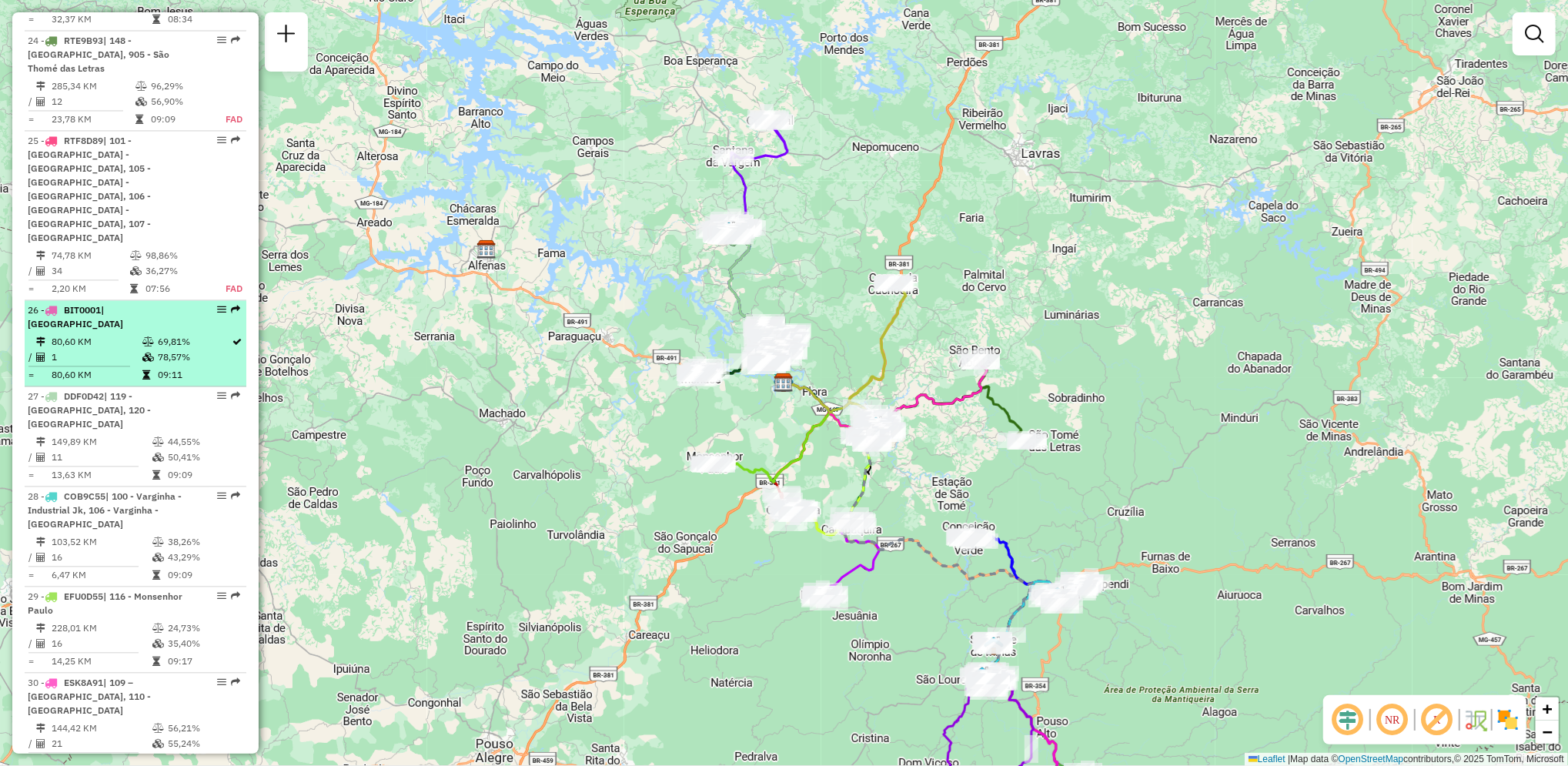
click at [151, 337] on icon at bounding box center [148, 342] width 11 height 10
select select "**********"
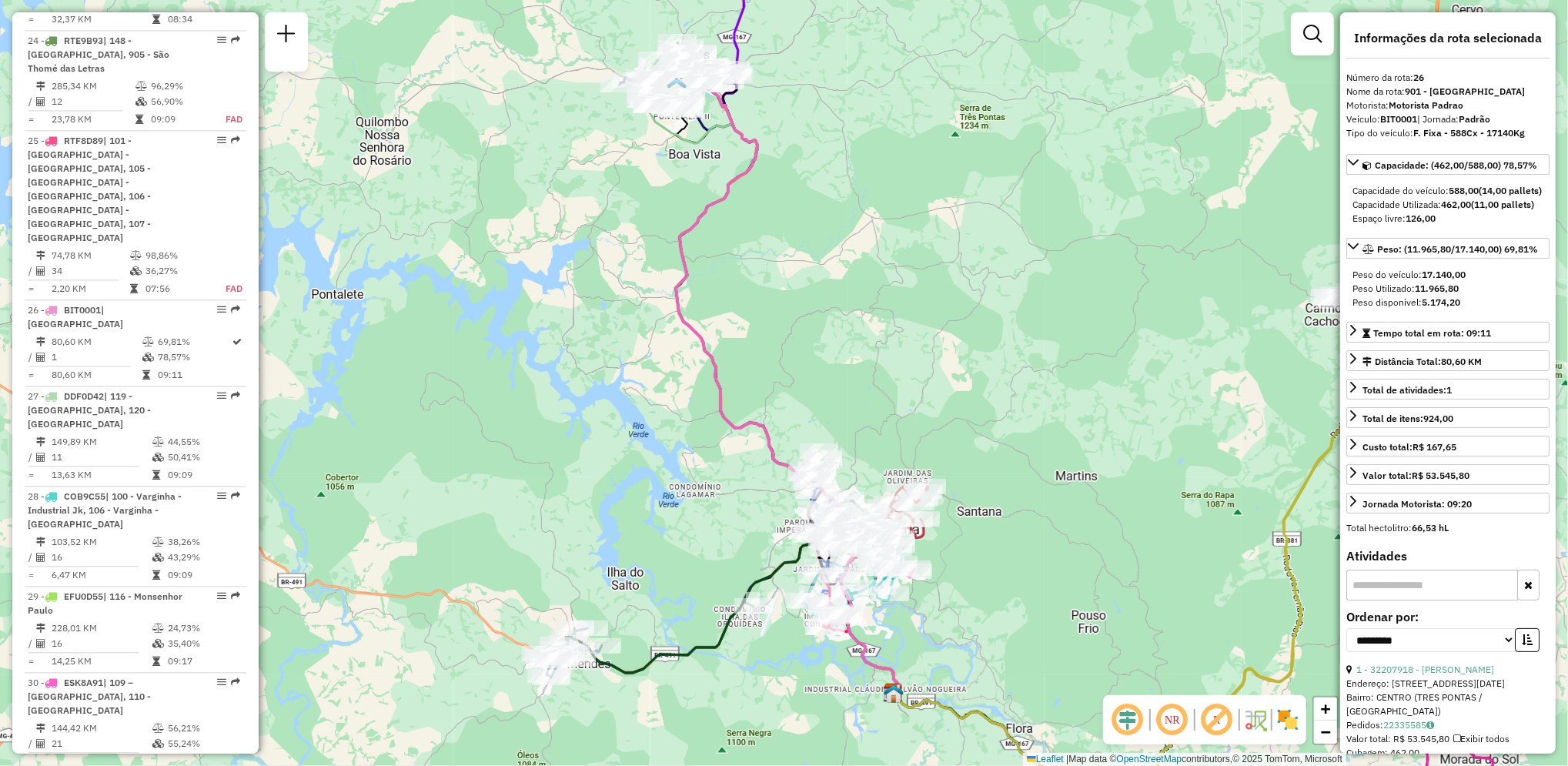
drag, startPoint x: 252, startPoint y: 585, endPoint x: 253, endPoint y: 569, distance: 16.0
click at [253, 569] on div "Informações da Sessão 1279908 - [DATE] Criação: [DATE] 14:30 Depósito: CDD Varg…" at bounding box center [135, 383] width 246 height 741
drag, startPoint x: 253, startPoint y: 569, endPoint x: 253, endPoint y: 530, distance: 39.0
click at [253, 530] on div "Informações da Sessão 1279908 - [DATE] Criação: [DATE] 14:30 Depósito: CDD Varg…" at bounding box center [135, 383] width 246 height 741
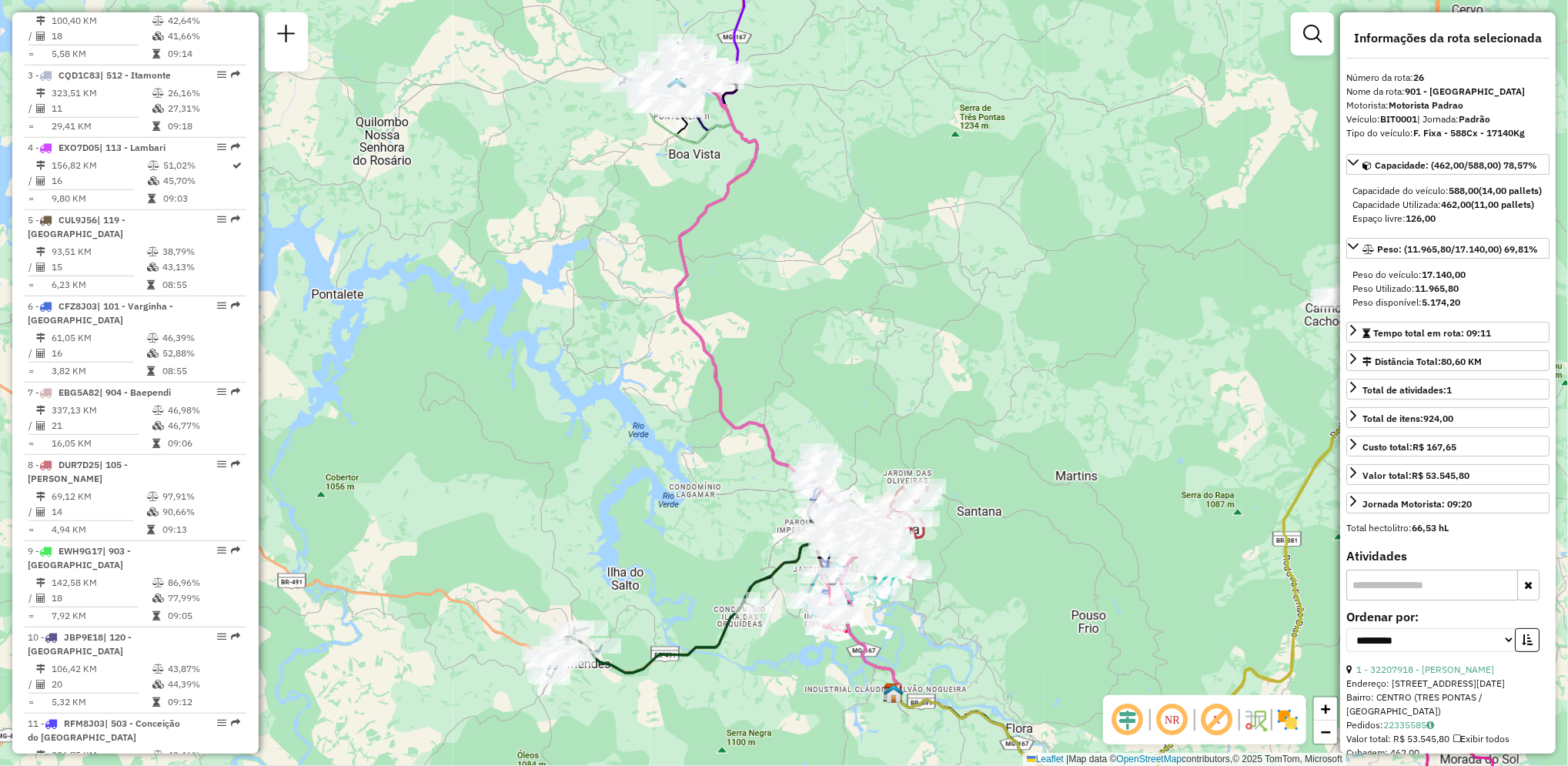
scroll to position [697, 0]
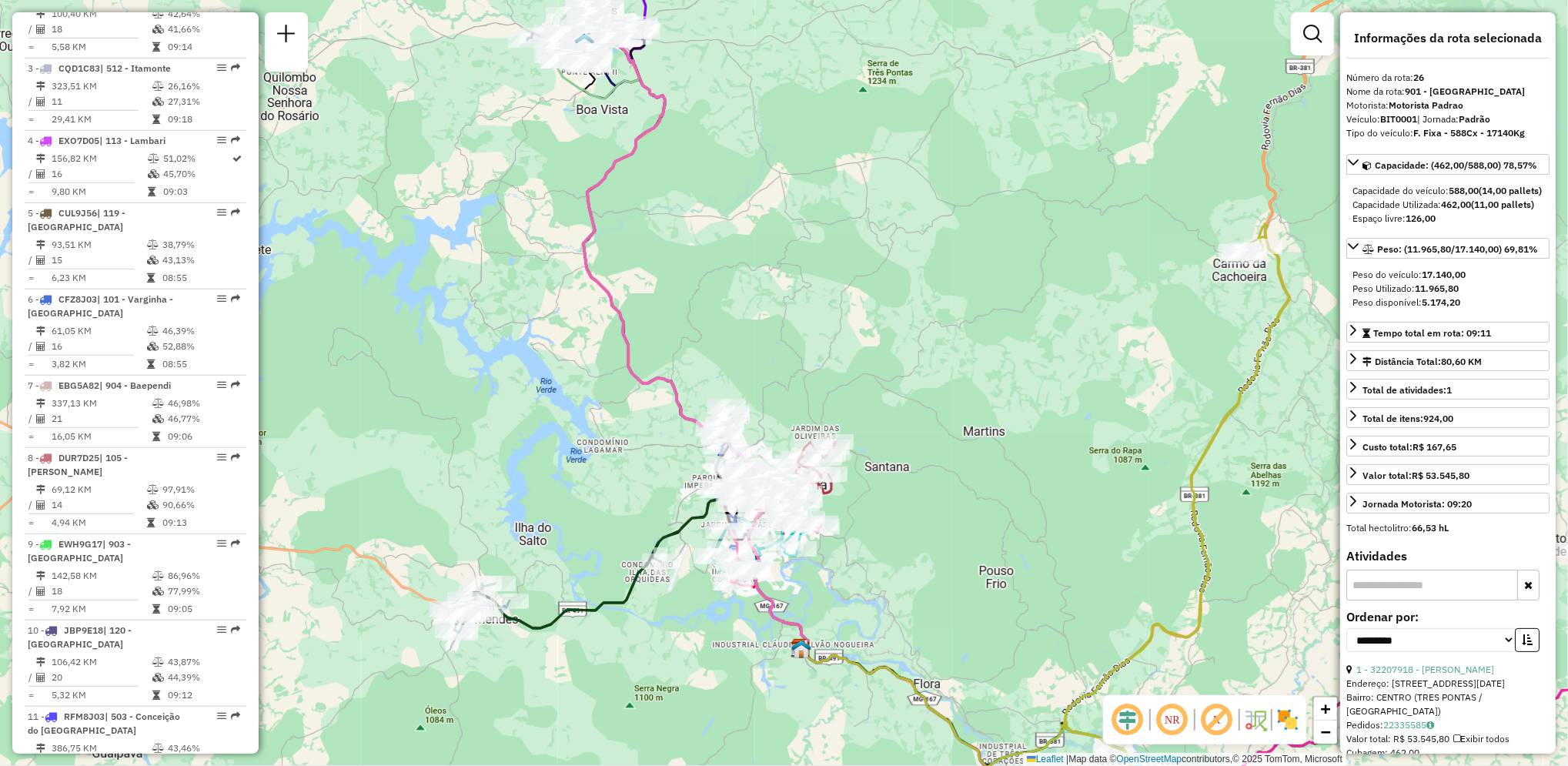
drag, startPoint x: 1143, startPoint y: 328, endPoint x: 1050, endPoint y: 282, distance: 103.8
click at [1050, 282] on div "Janela de atendimento Grade de atendimento Capacidade Transportadoras Veículos …" at bounding box center [784, 383] width 1568 height 766
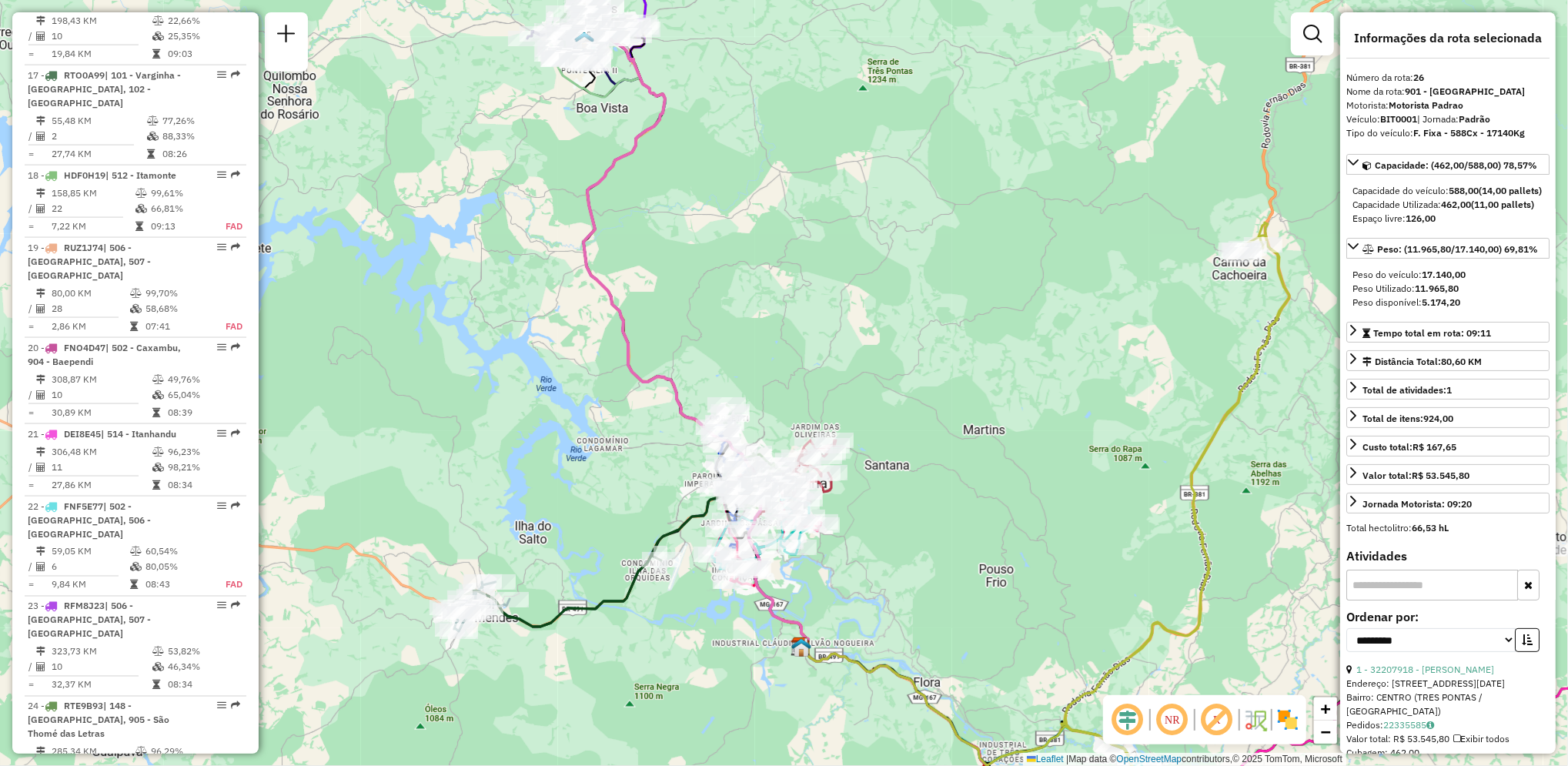
scroll to position [1828, 0]
